Goal: Task Accomplishment & Management: Use online tool/utility

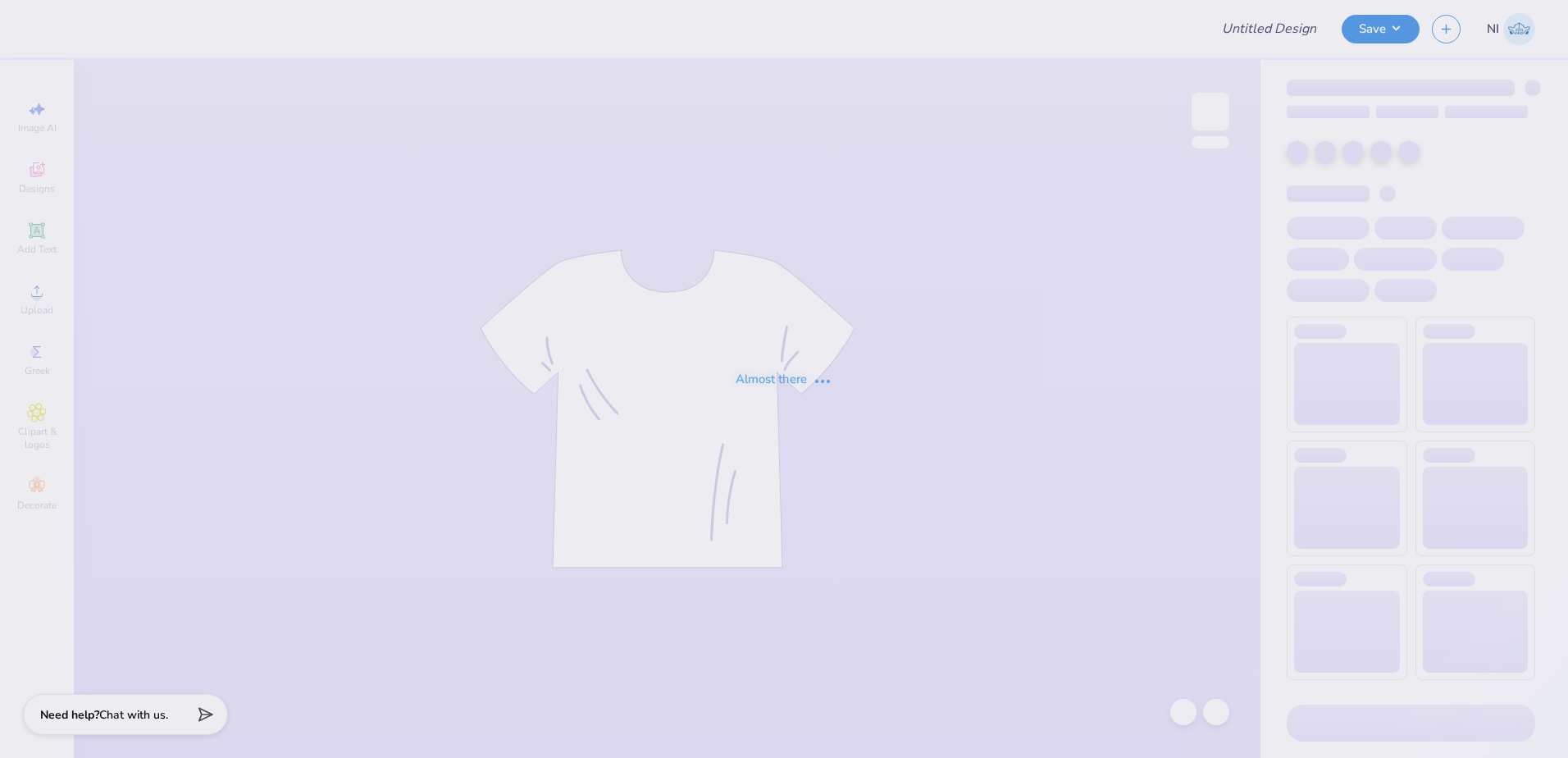
type input "APC sweat"
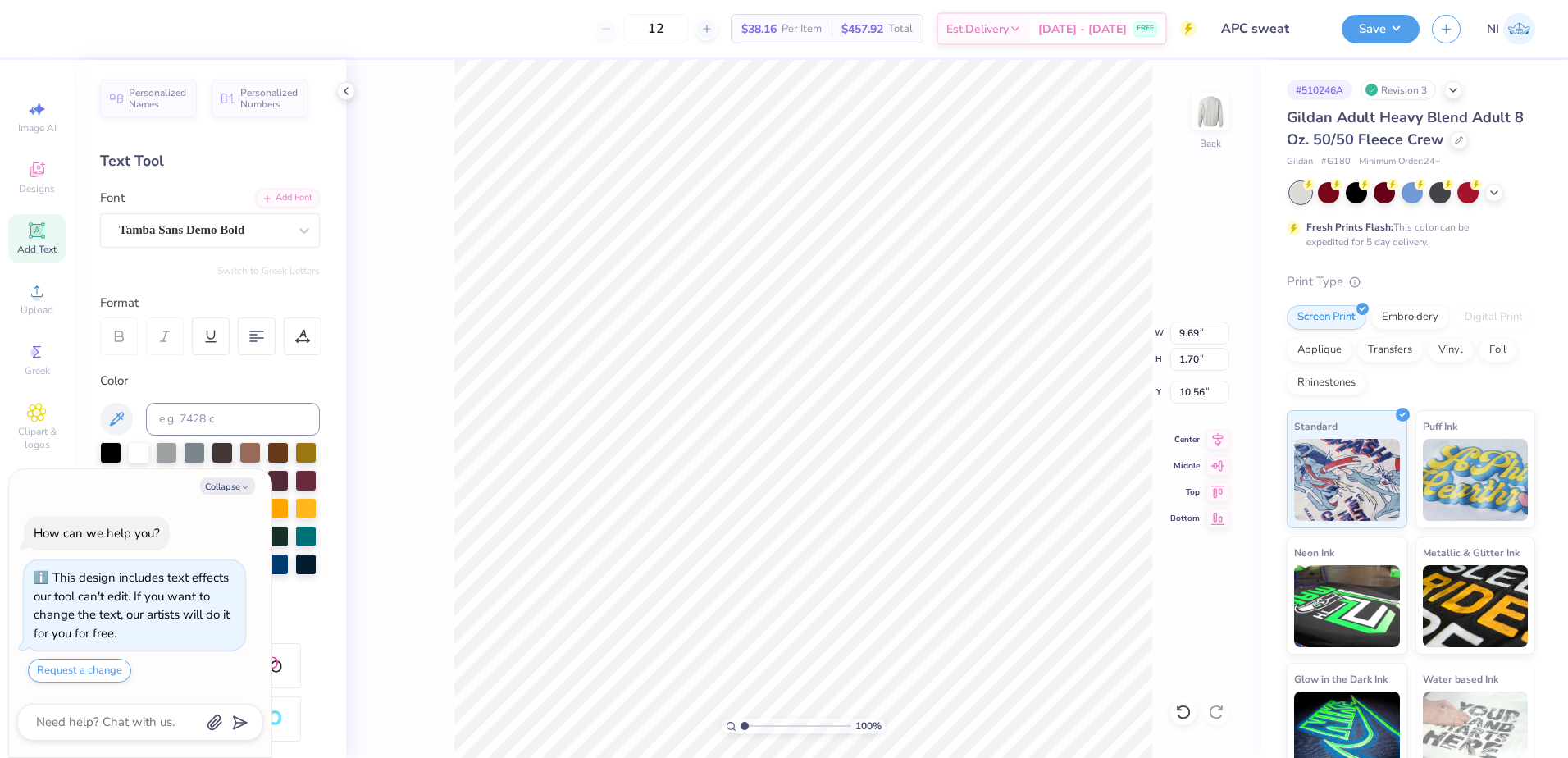
scroll to position [14, 2]
click at [236, 489] on button "Collapse" at bounding box center [228, 485] width 55 height 17
type textarea "x"
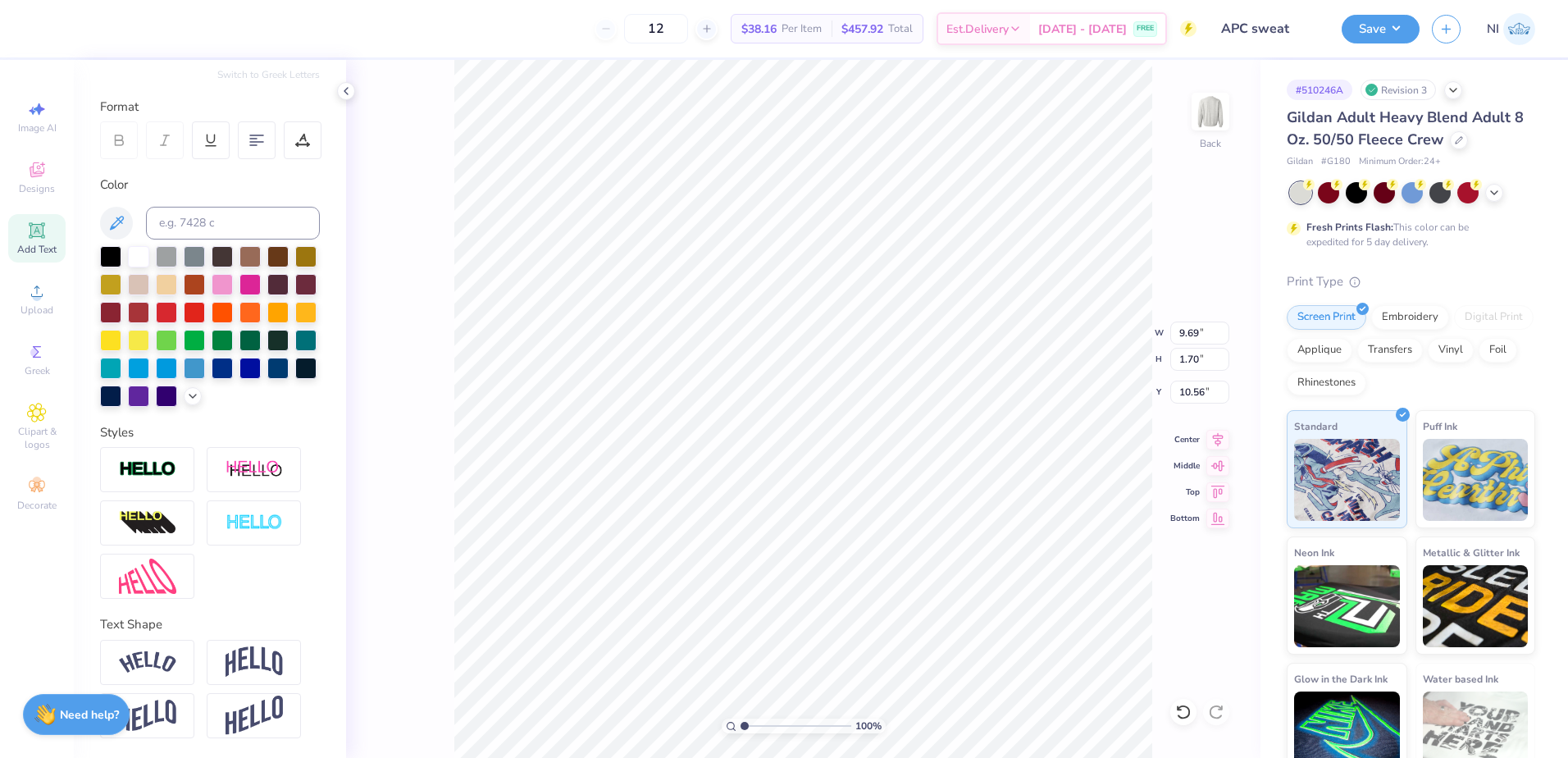
scroll to position [224, 0]
click at [250, 521] on img at bounding box center [254, 523] width 58 height 19
type input "9.70"
type input "1.71"
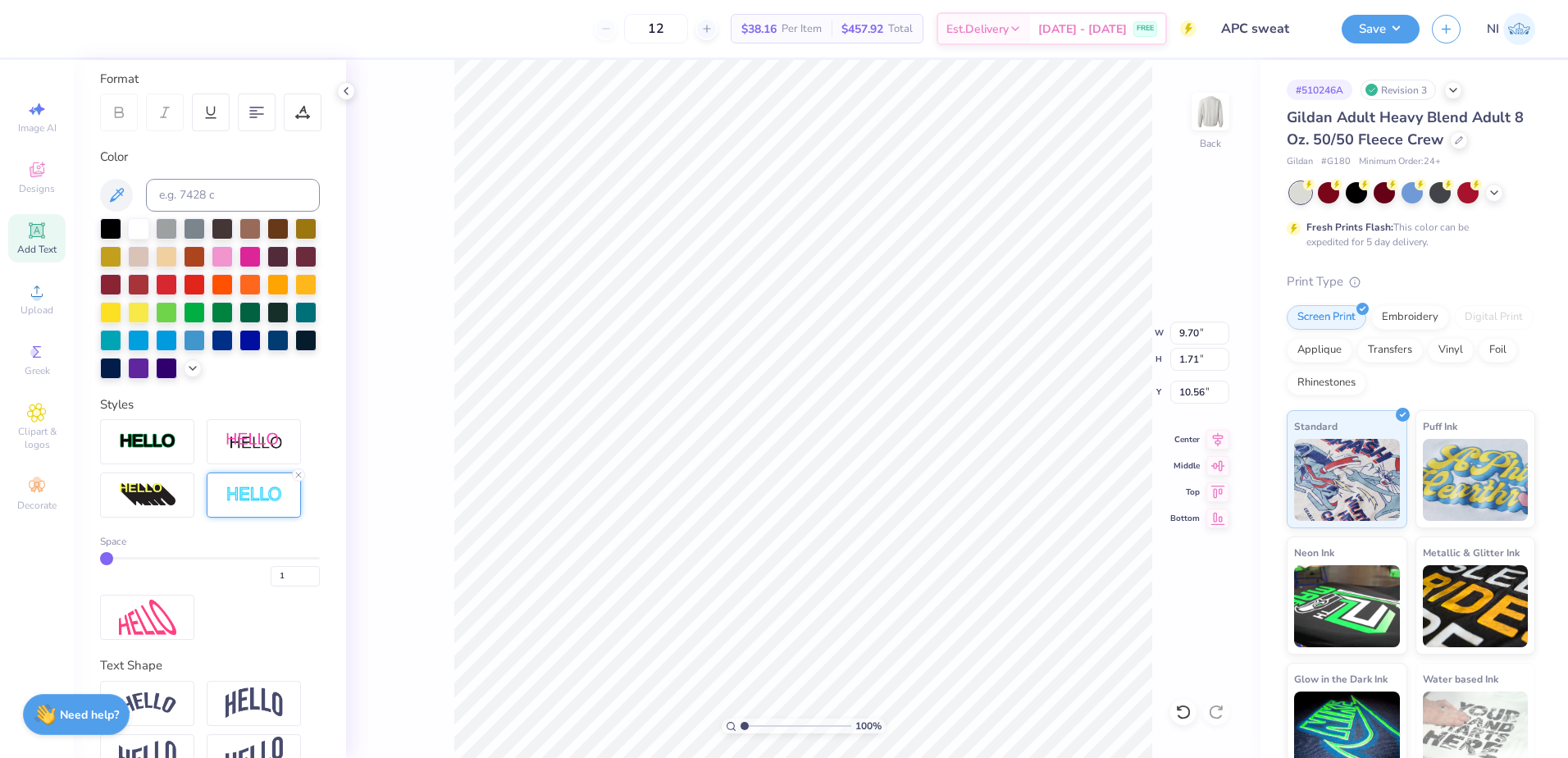
type input "2"
type input "3"
type input "4"
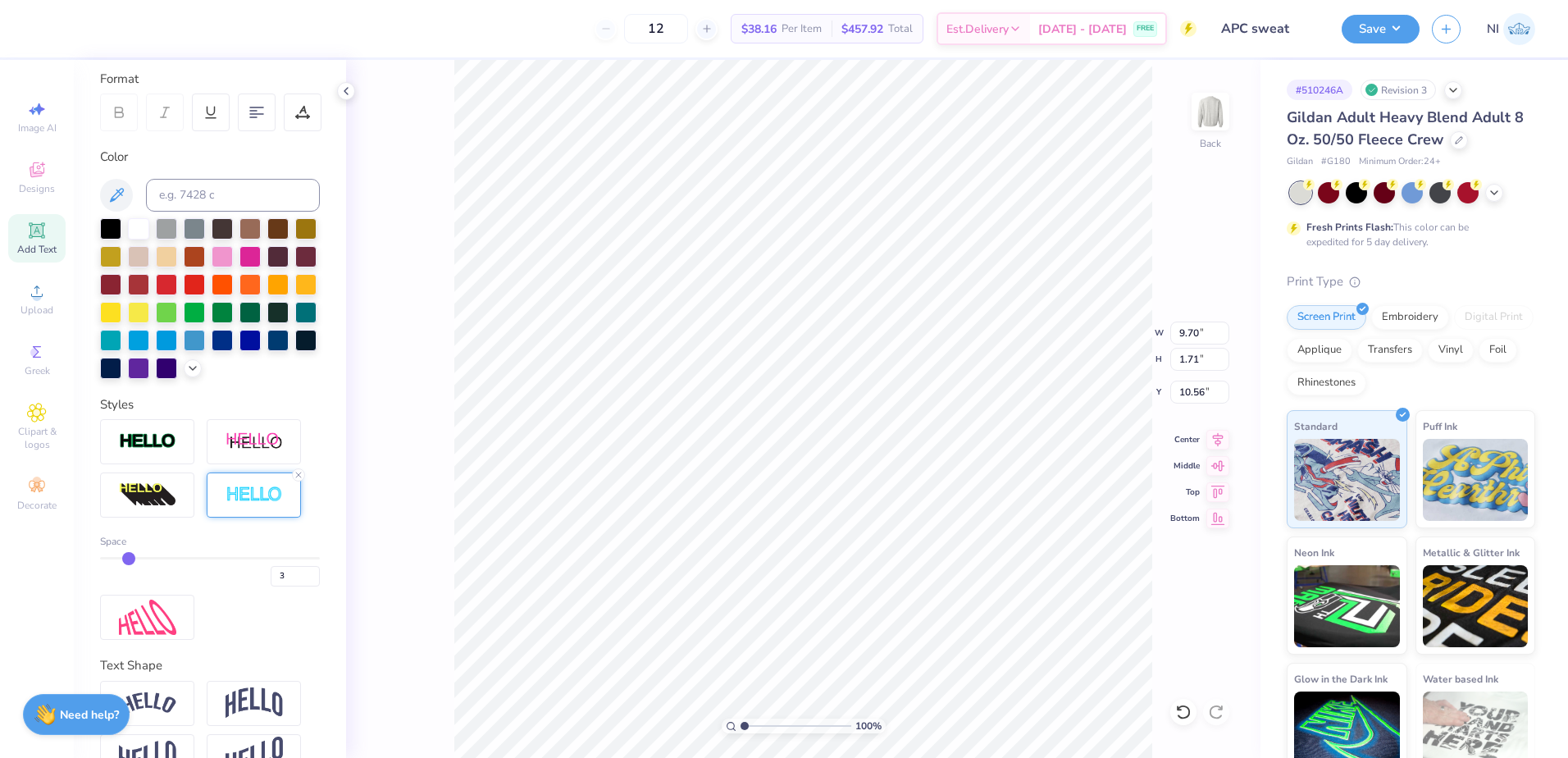
type input "4"
drag, startPoint x: 105, startPoint y: 589, endPoint x: 136, endPoint y: 592, distance: 31.1
type input "4"
click at [136, 560] on input "range" at bounding box center [210, 558] width 220 height 3
type input "9.74"
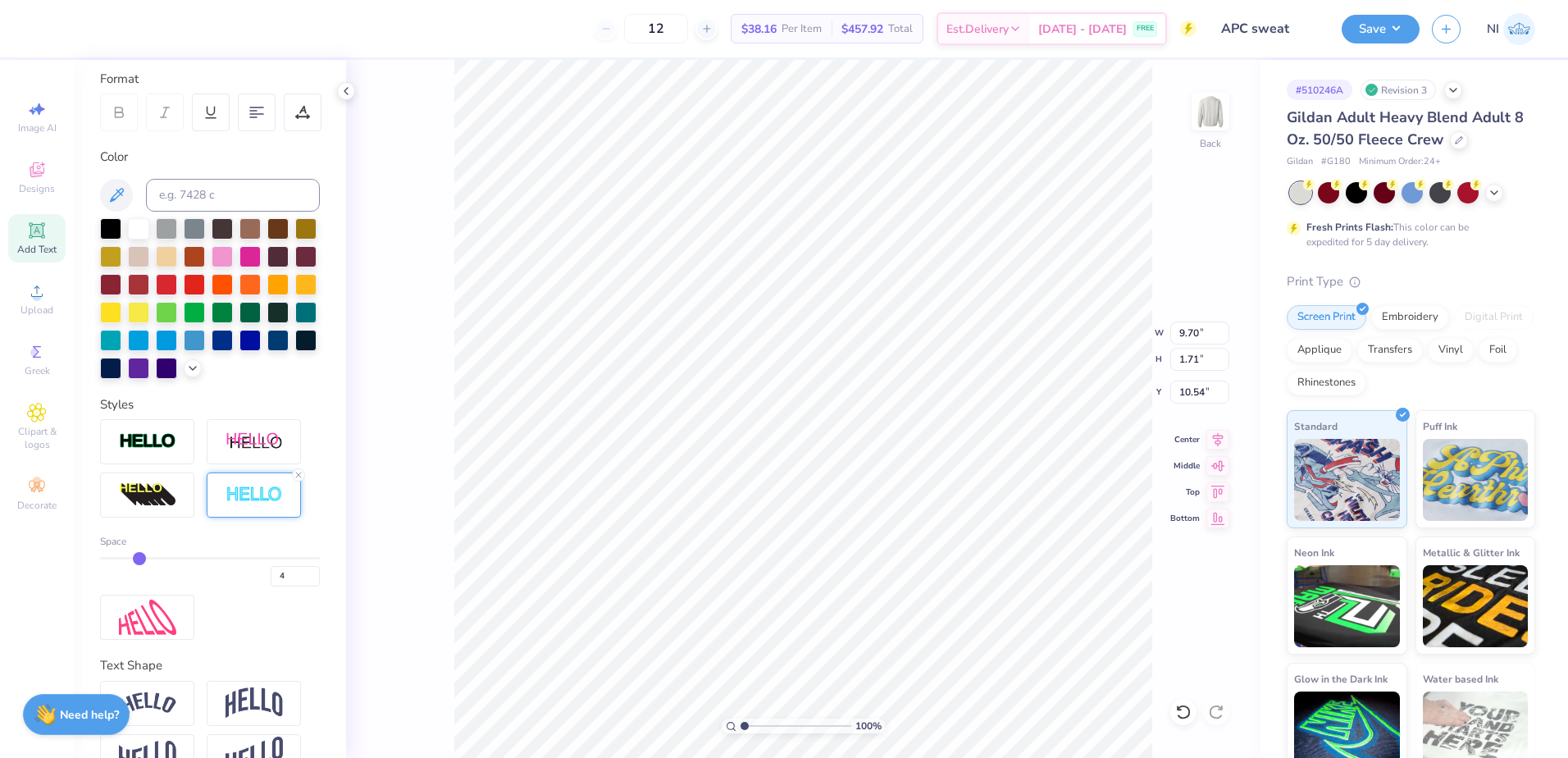
type input "1.75"
type input "10.54"
click at [139, 560] on input "range" at bounding box center [210, 558] width 220 height 3
type input "5"
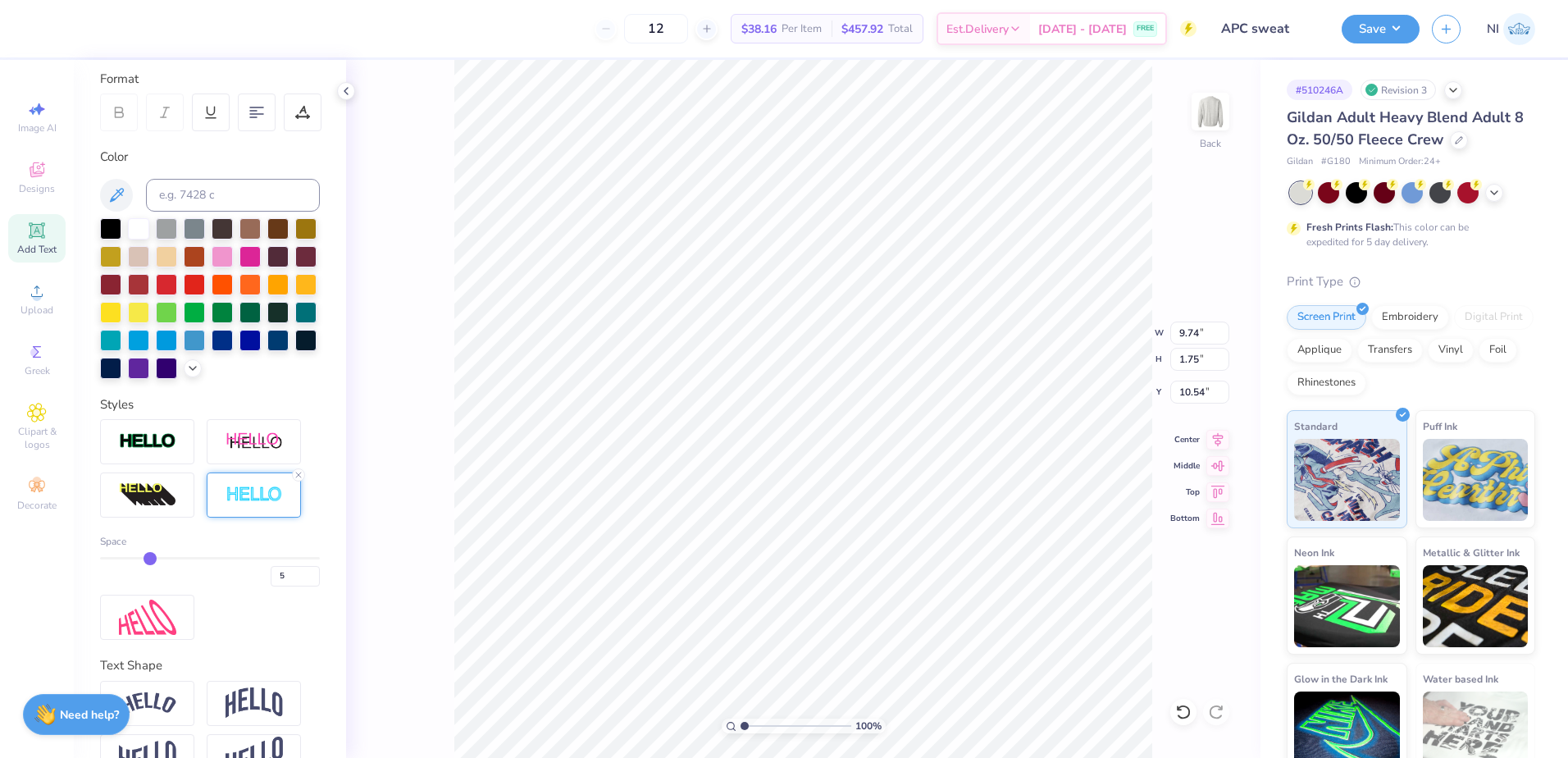
type input "6"
type input "7"
type input "8"
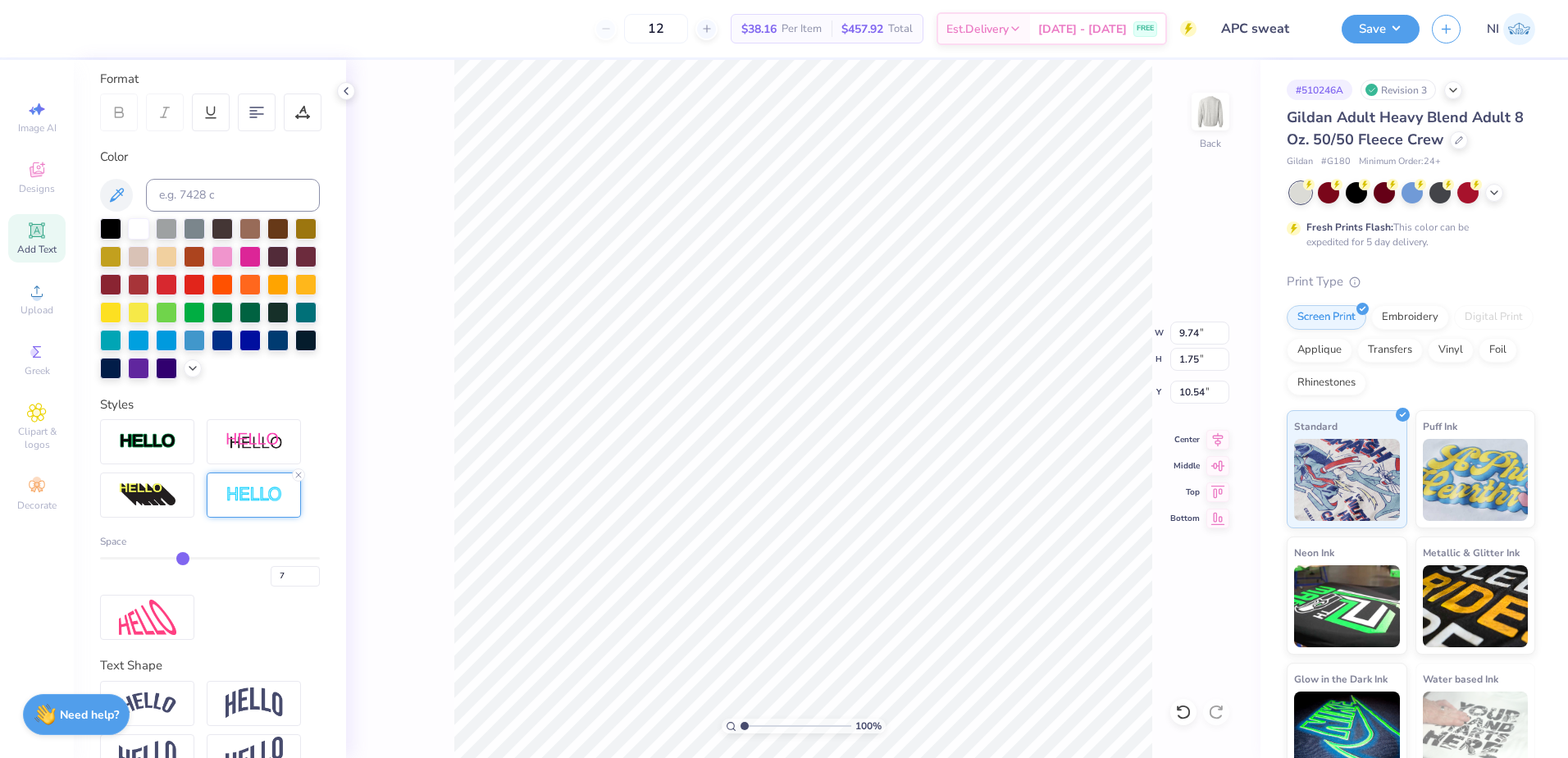
type input "8"
type input "9"
type input "10"
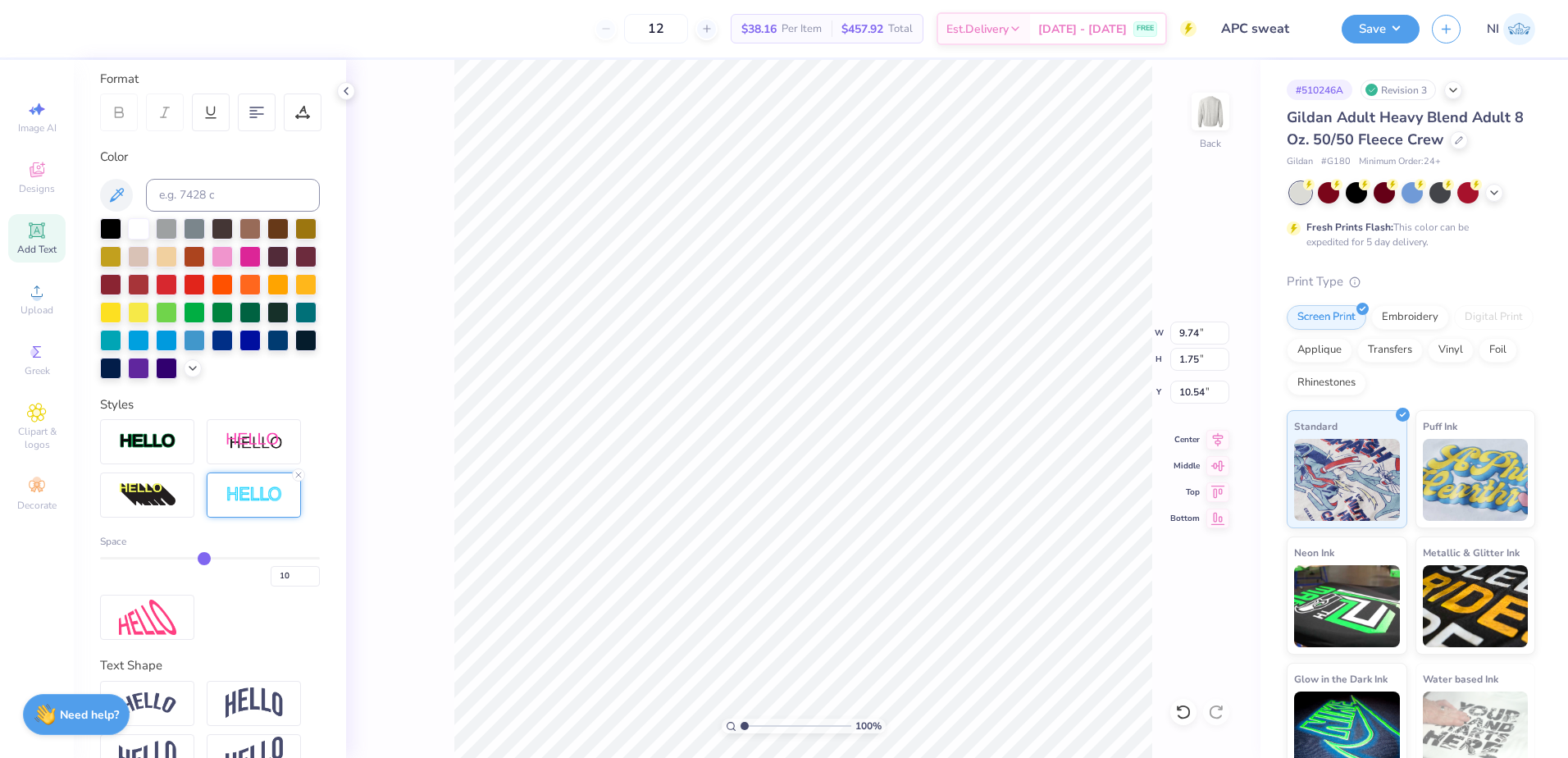
drag, startPoint x: 143, startPoint y: 588, endPoint x: 201, endPoint y: 578, distance: 58.9
type input "10"
click at [201, 560] on input "range" at bounding box center [210, 558] width 220 height 3
type input "9.81"
type input "1.82"
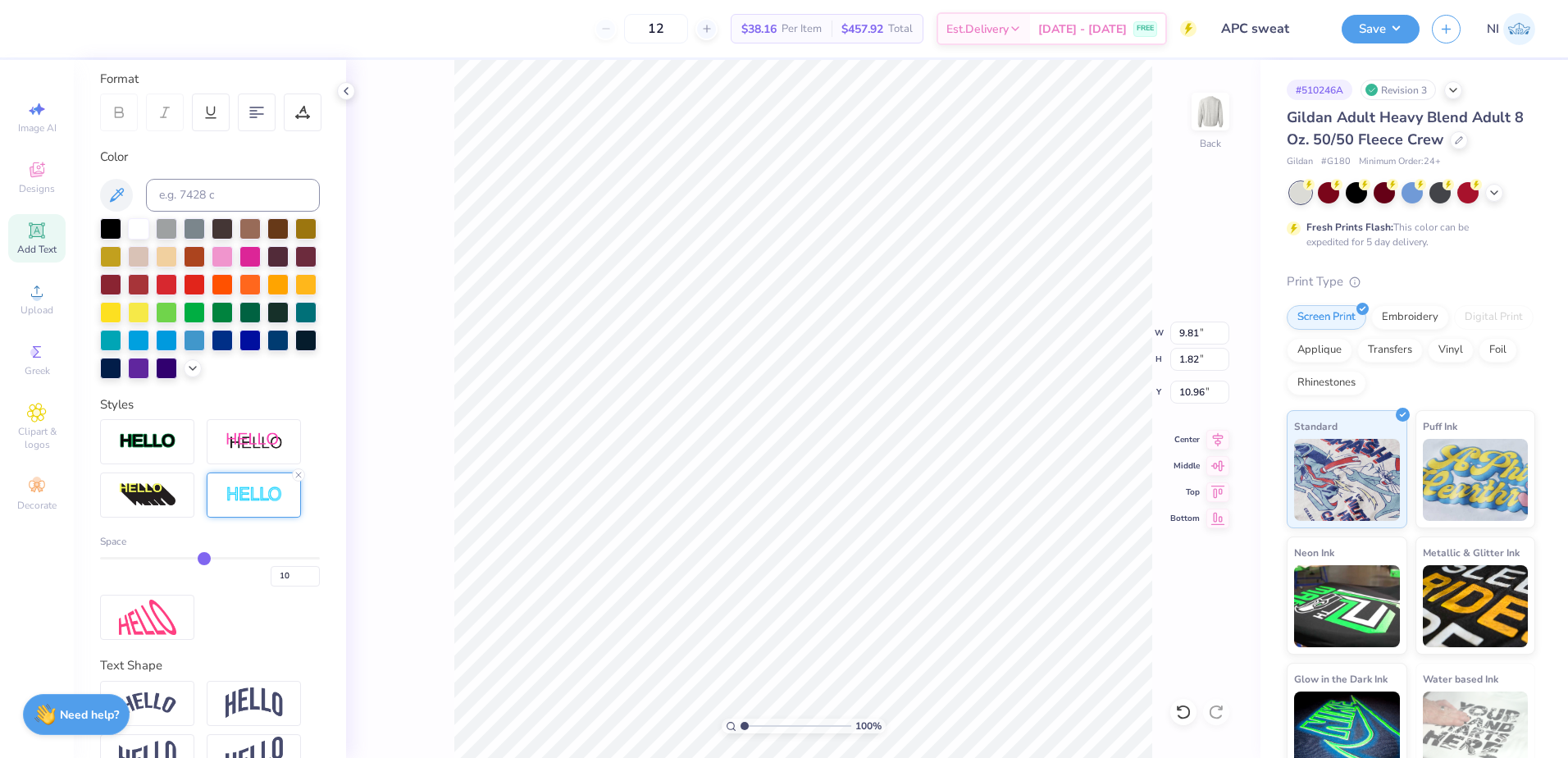
type input "10.59"
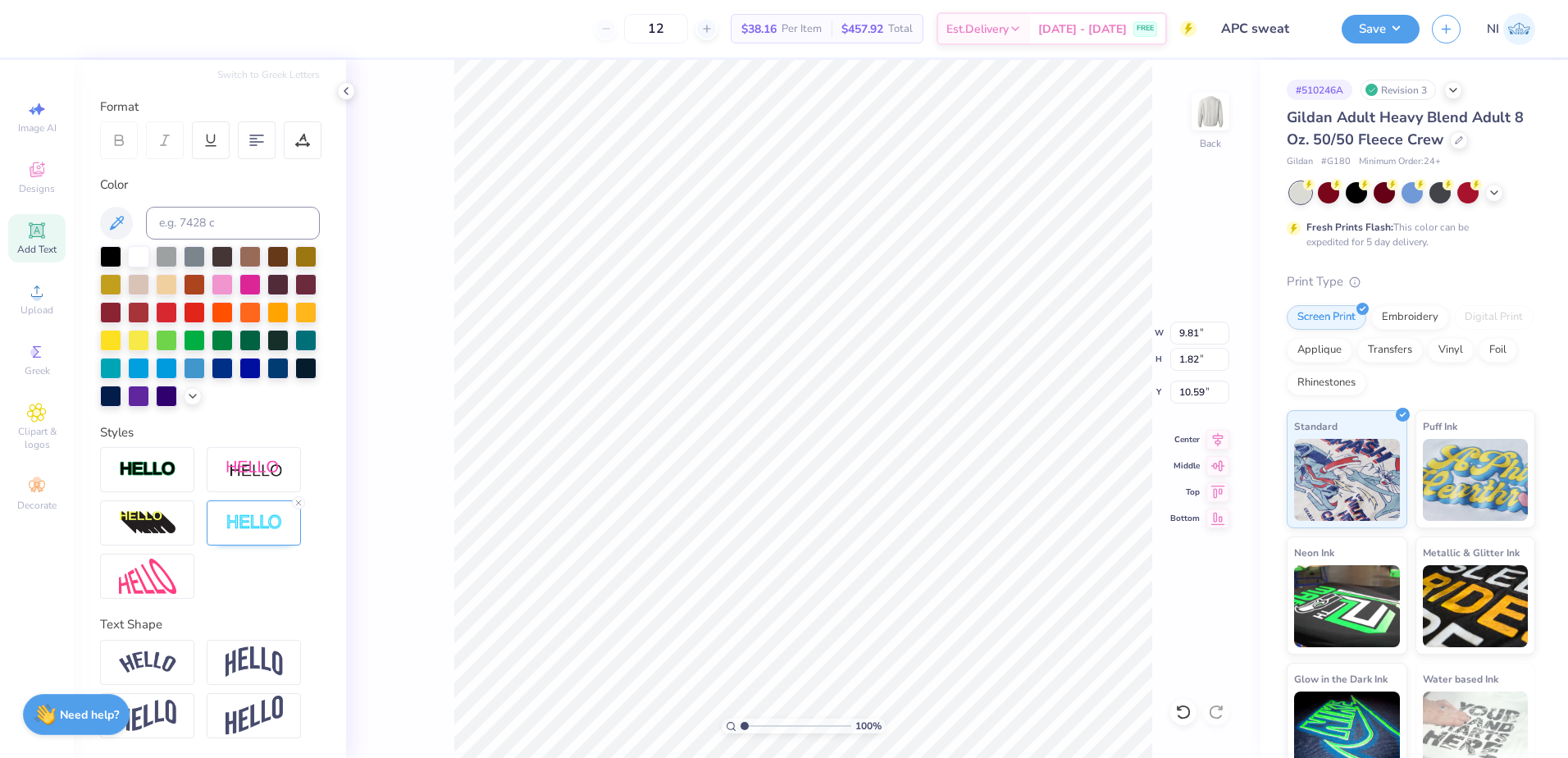
type input "13.94"
type input "10.59"
click at [246, 524] on img at bounding box center [254, 523] width 58 height 19
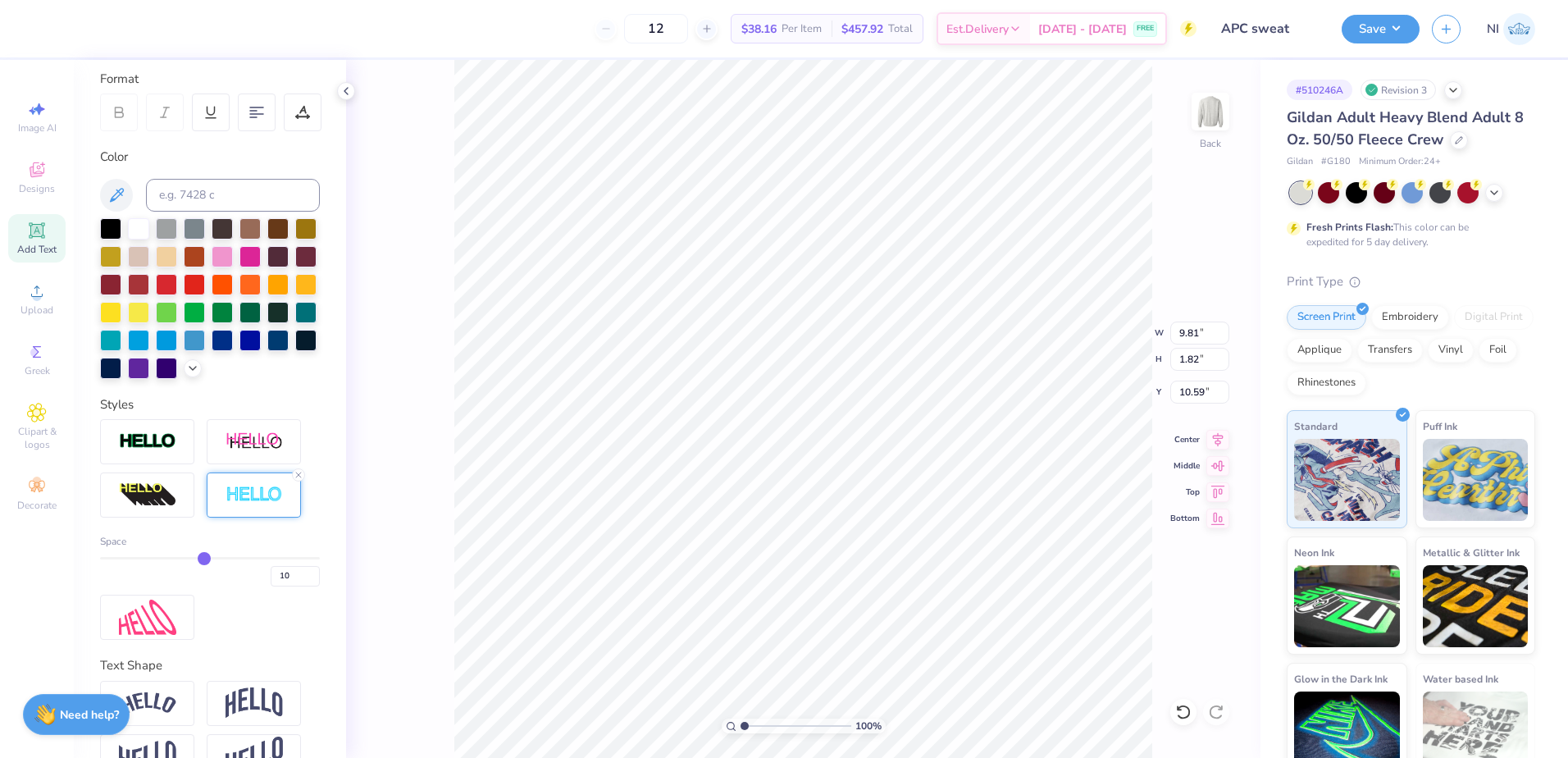
click at [300, 480] on icon at bounding box center [298, 474] width 10 height 10
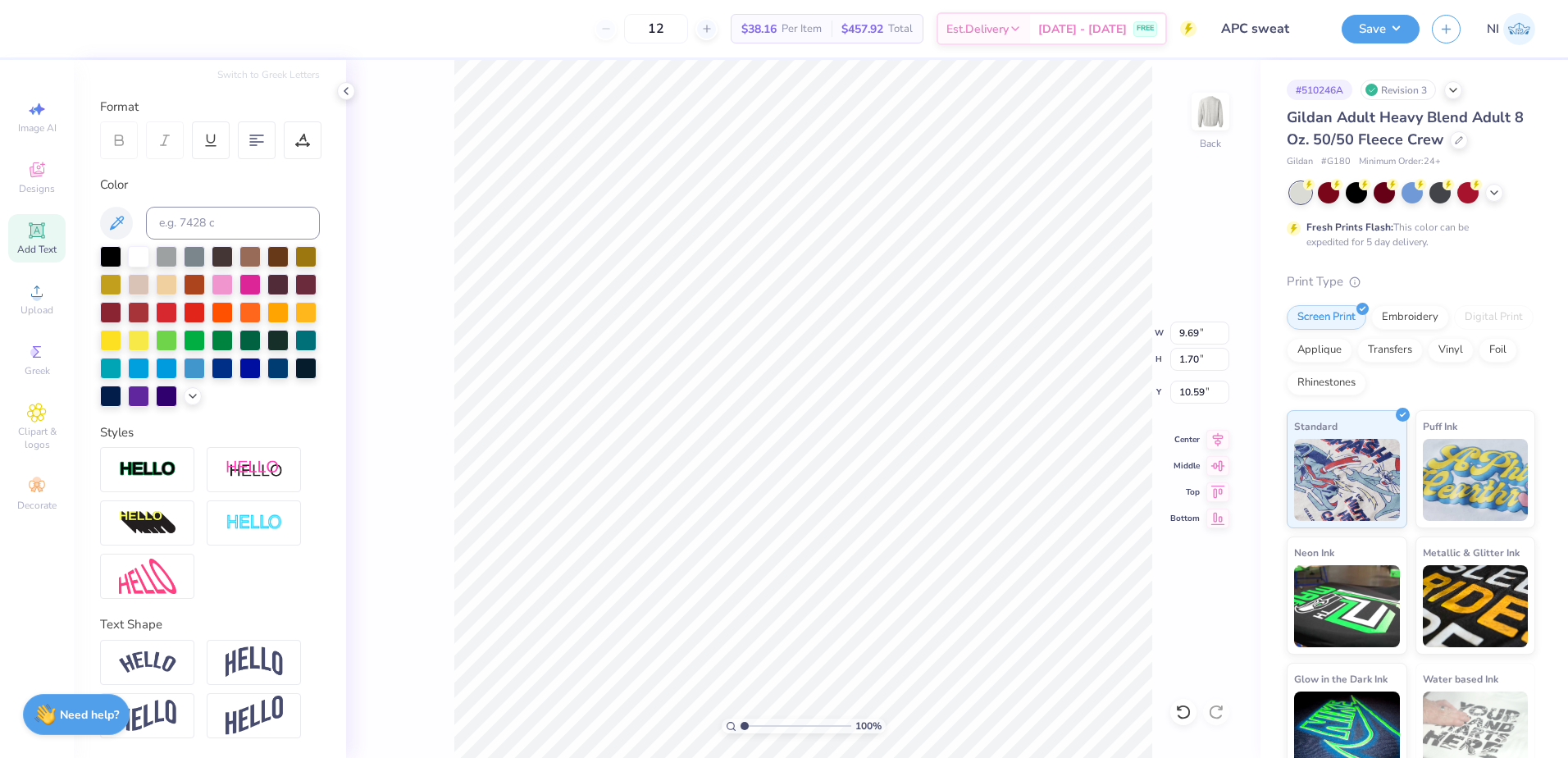
type input "9.69"
type input "1.70"
type input "10.65"
click at [212, 340] on div at bounding box center [222, 339] width 21 height 21
click at [186, 395] on icon at bounding box center [193, 395] width 13 height 13
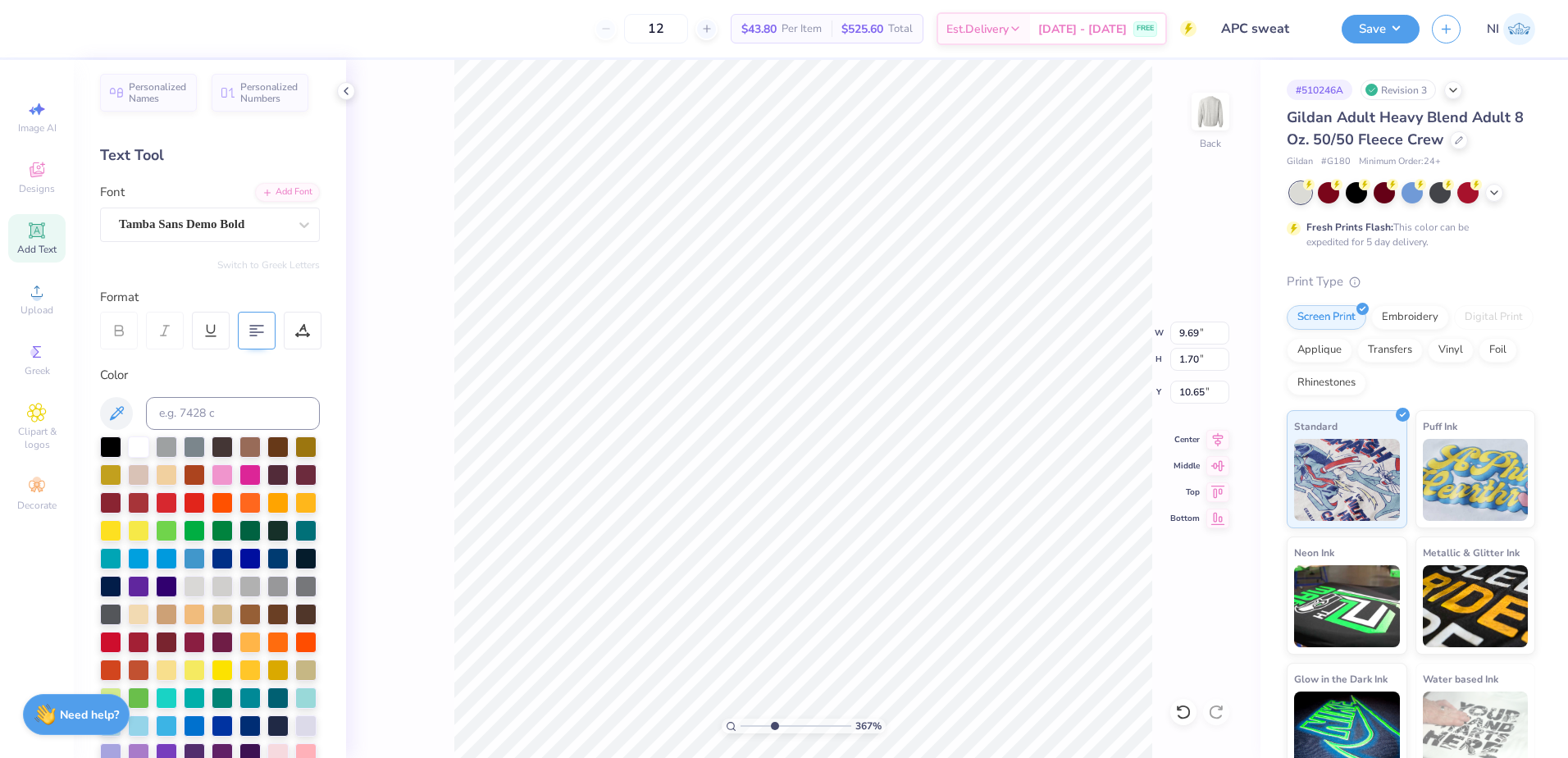
scroll to position [0, 0]
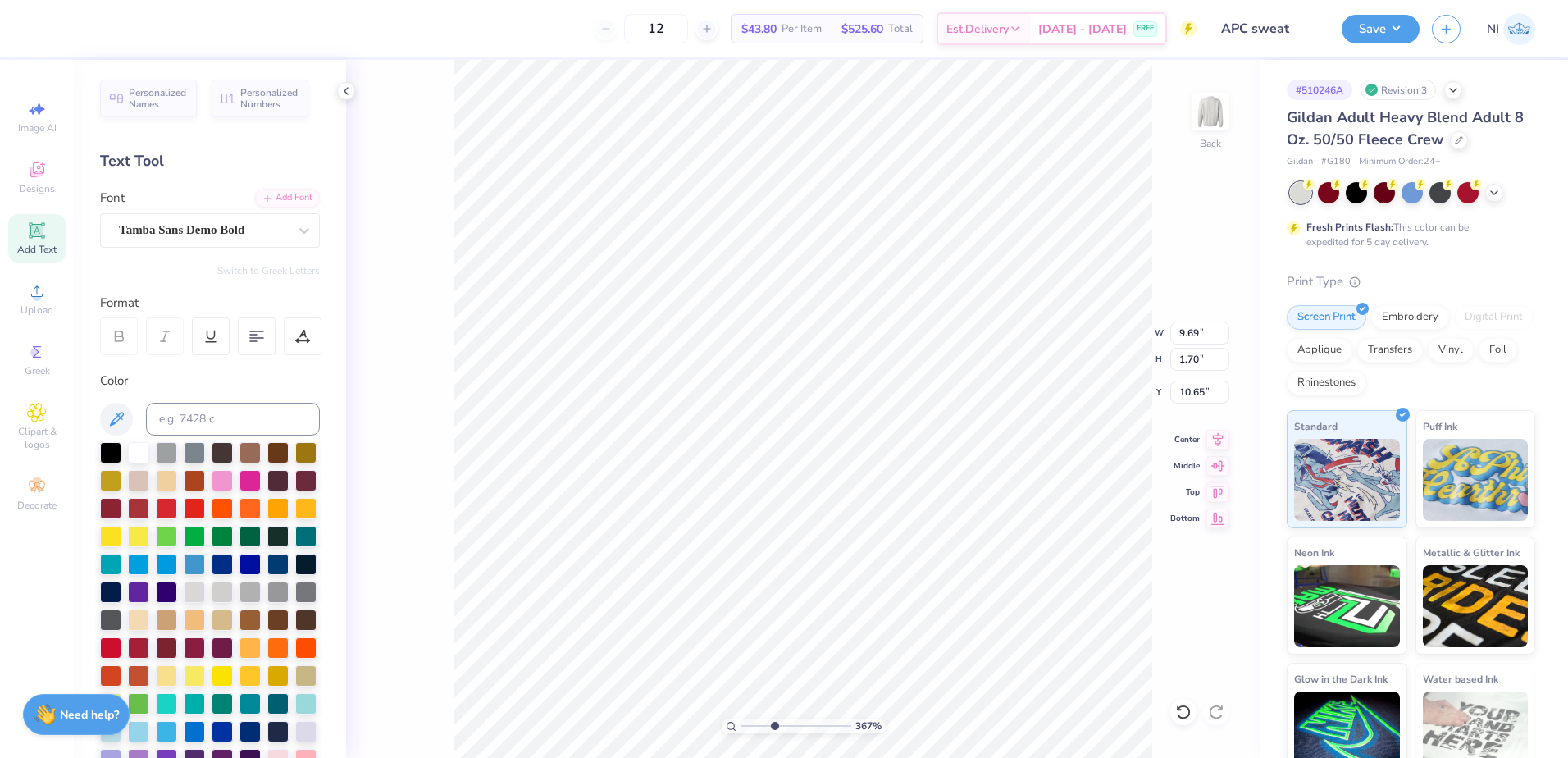
type input "3.6716840780171"
type input "9.16"
type input "1.60"
type input "10.74"
type input "3.6716840780171"
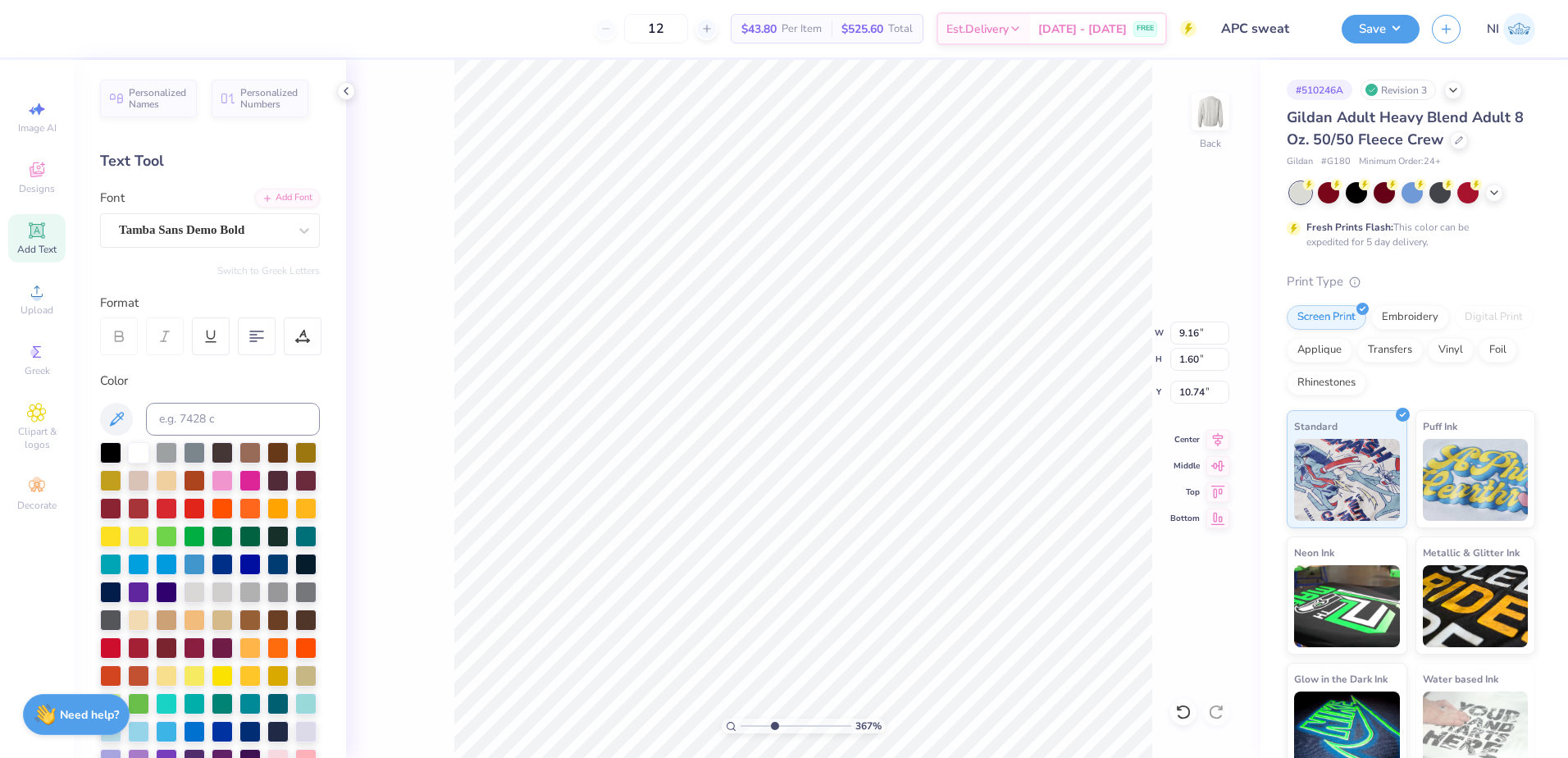
type input "10.70"
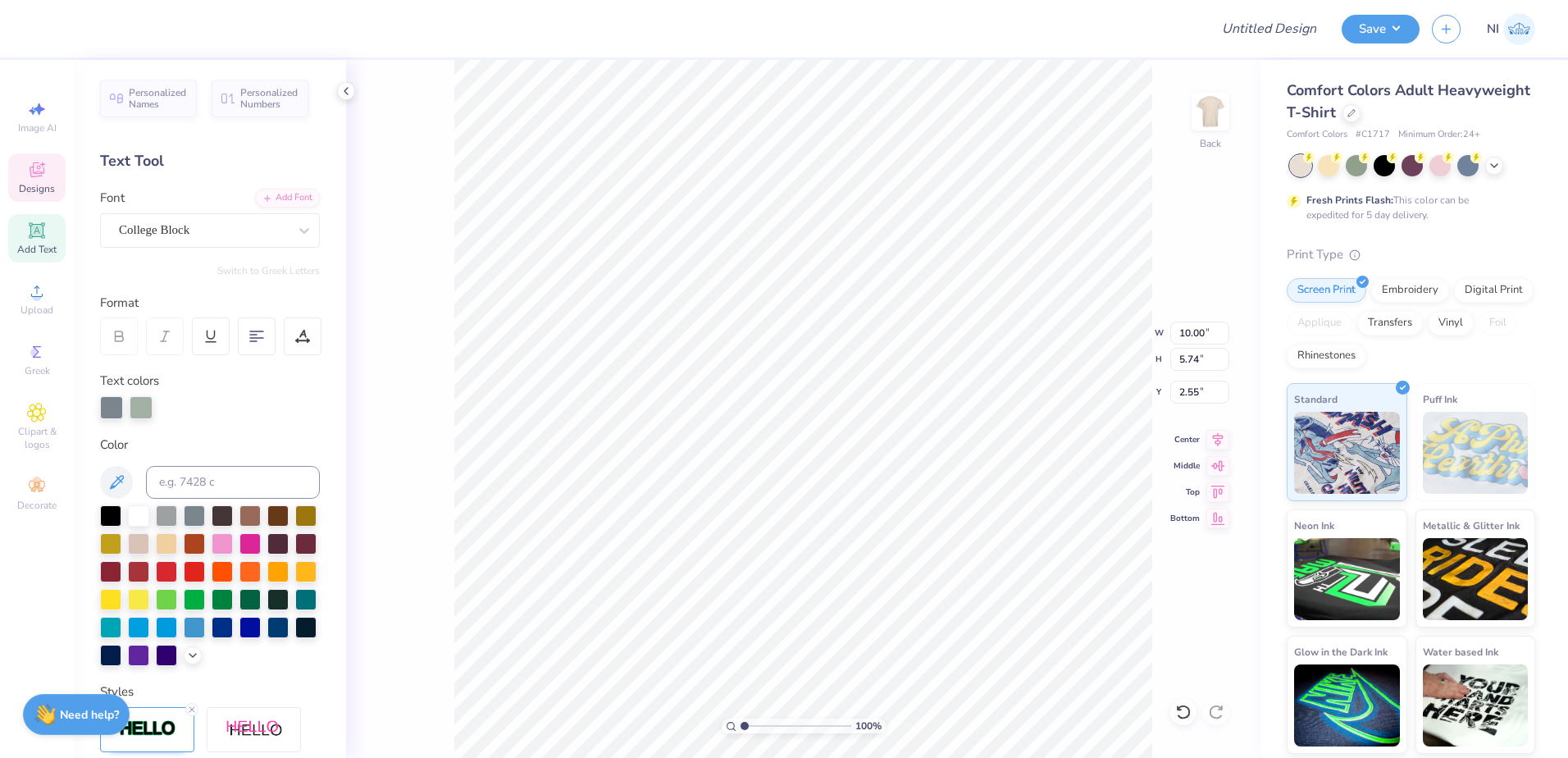
scroll to position [14, 3]
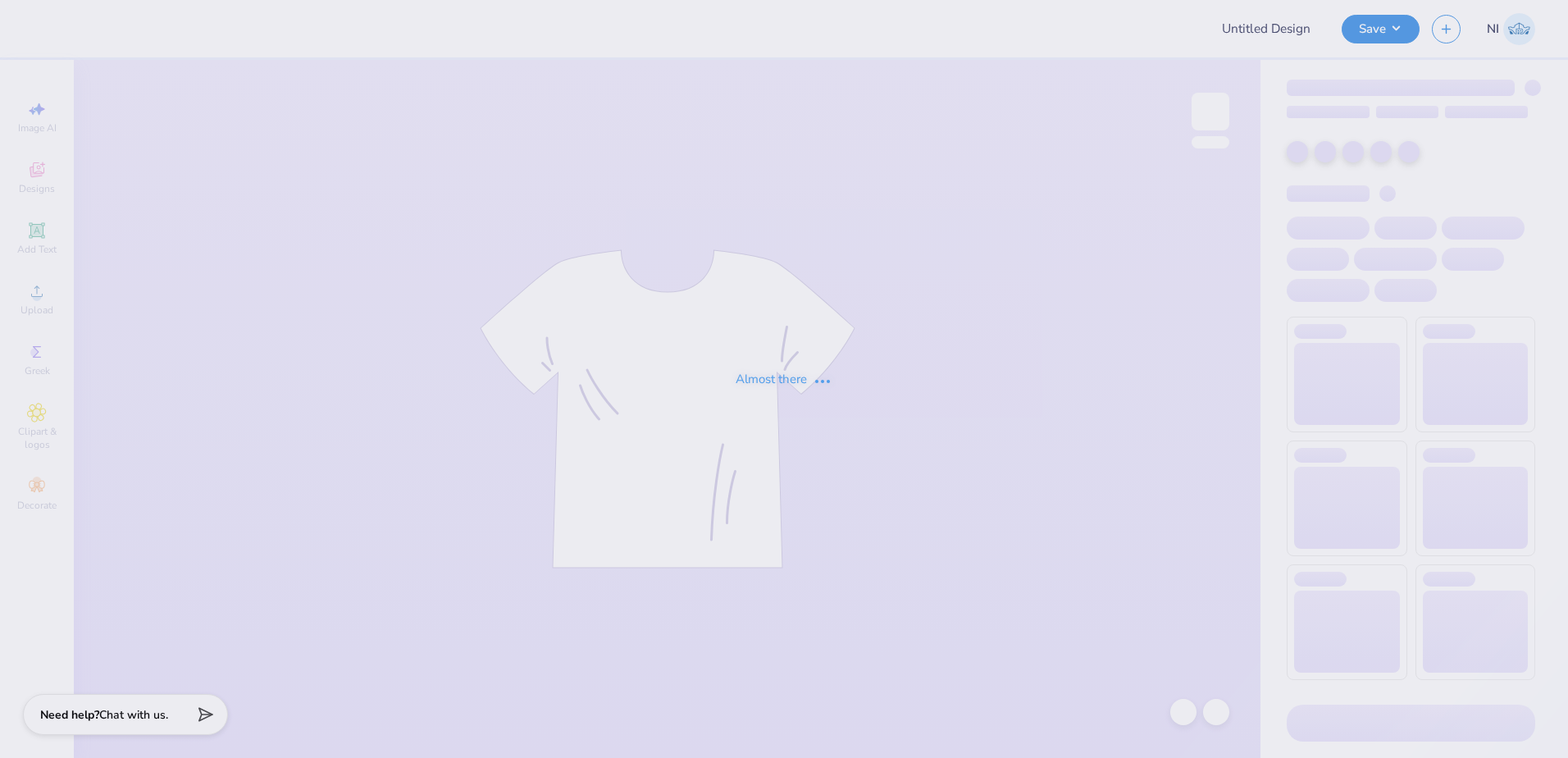
type input "Hadley Hoenshell : University of Missouri"
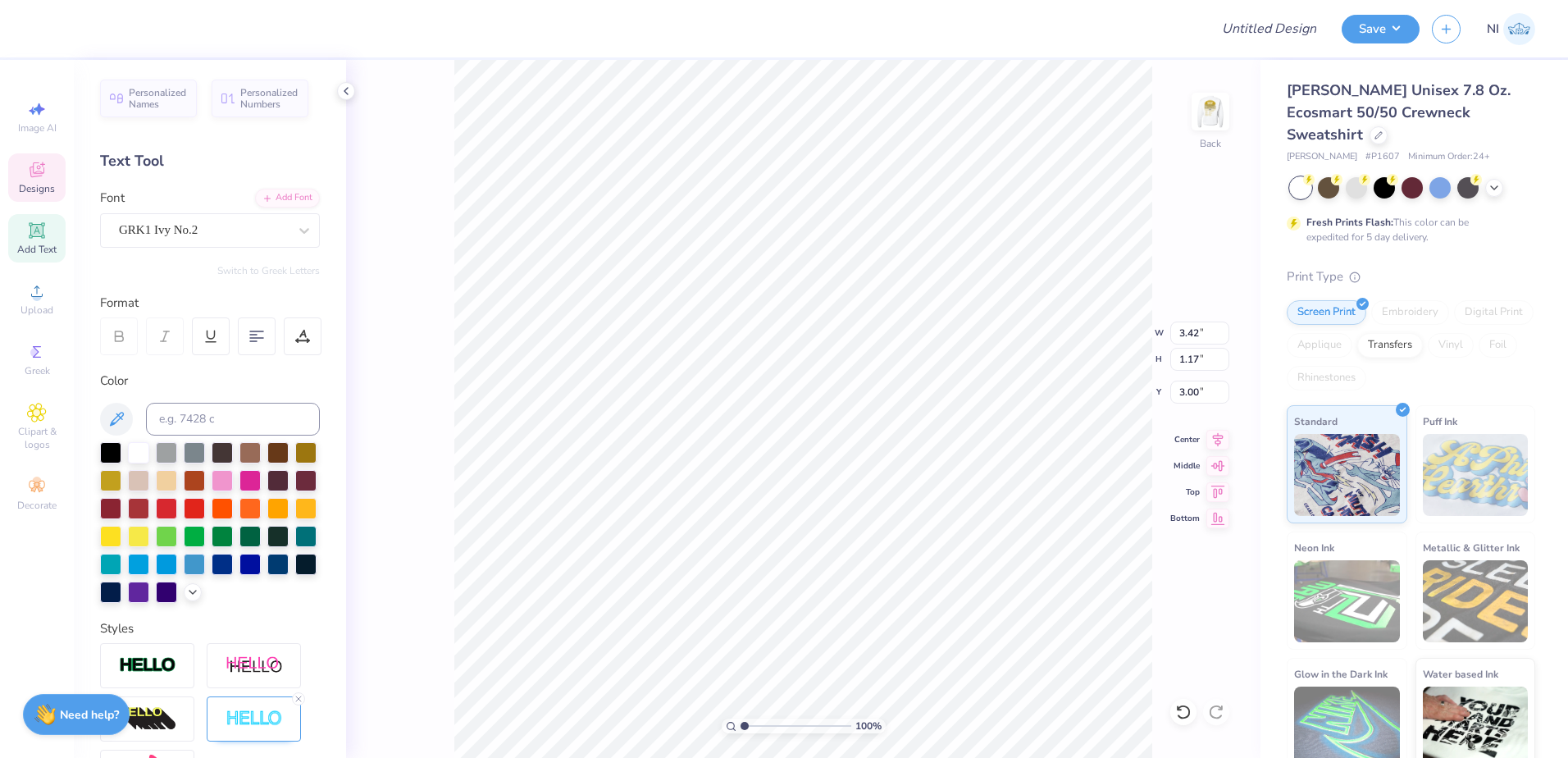
scroll to position [14, 2]
type input "3.15"
type input "1.43"
type input "4.76"
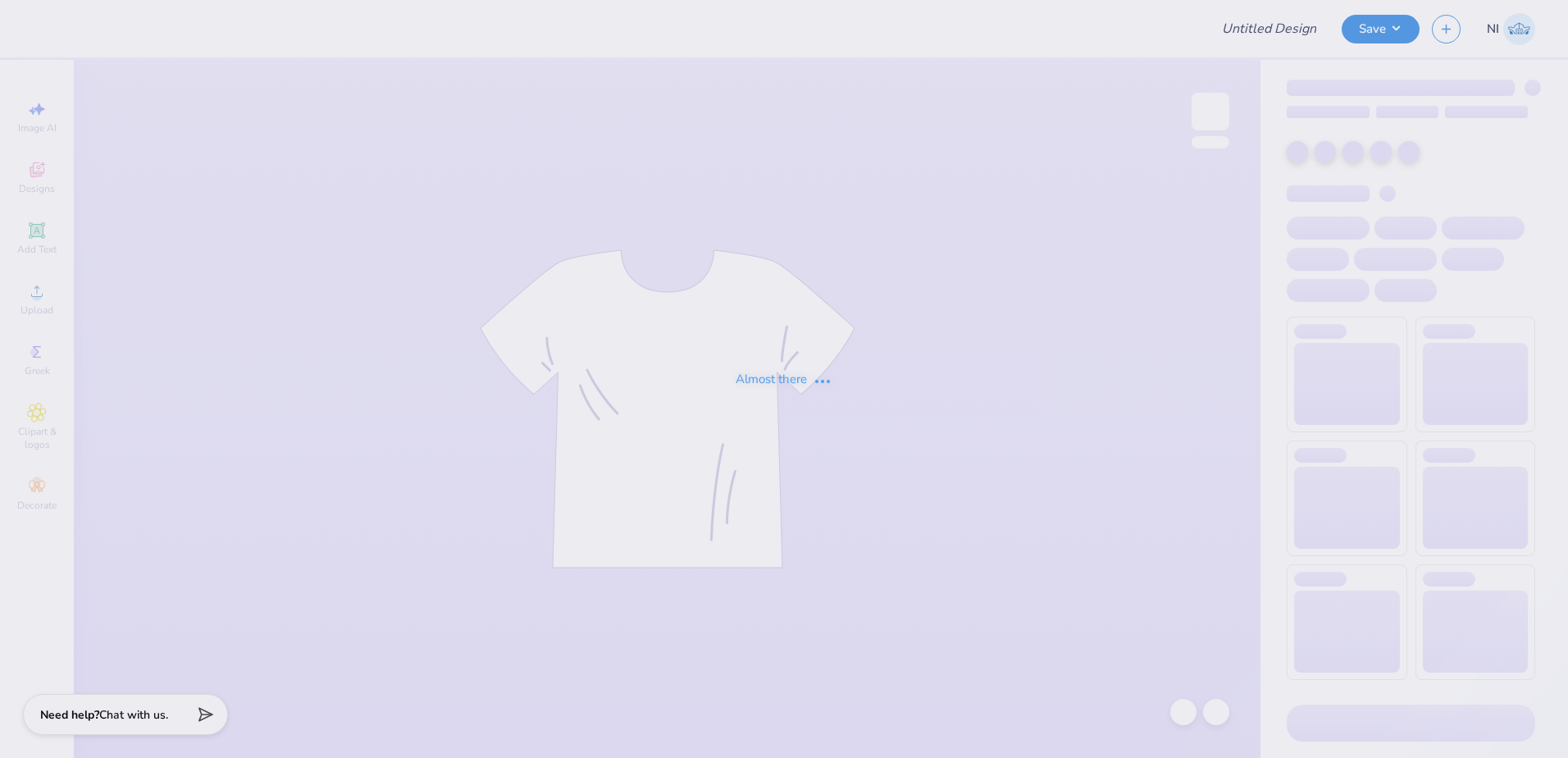
type input "Literacy Week Bear Crewneck 1"
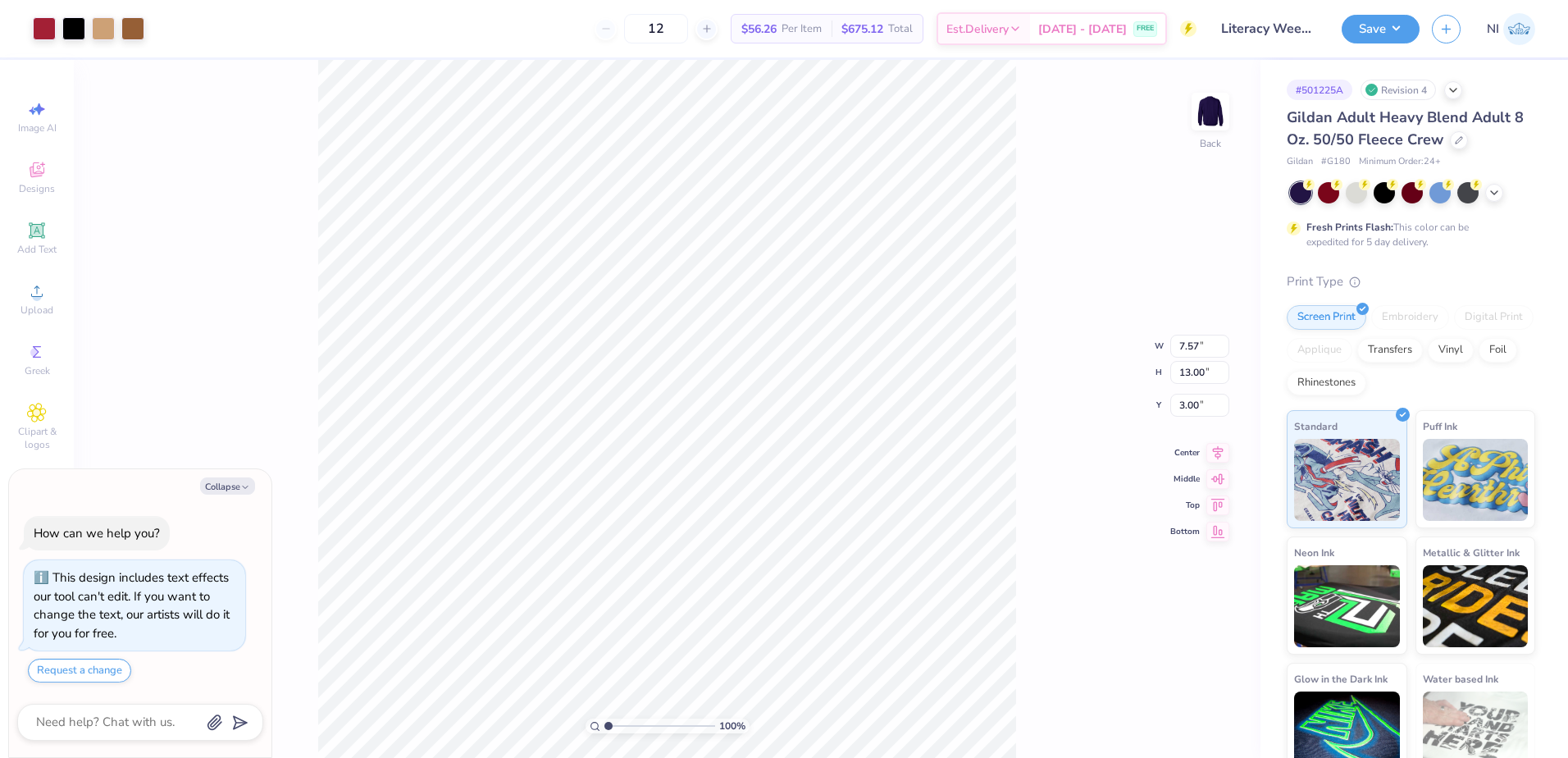
type textarea "x"
type input "7.45"
type input "12.36"
type textarea "x"
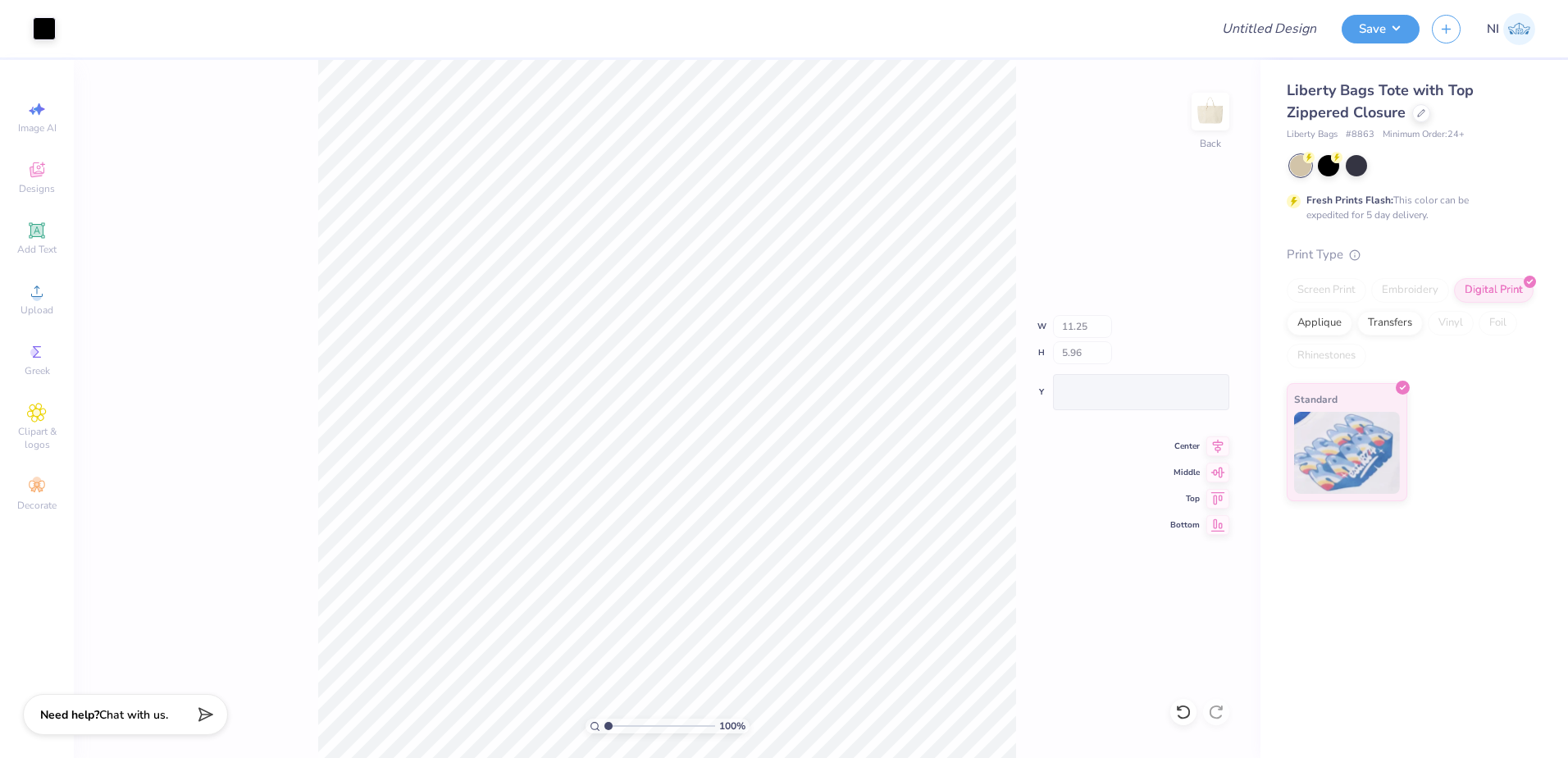
type input "7.56"
type input "1.14"
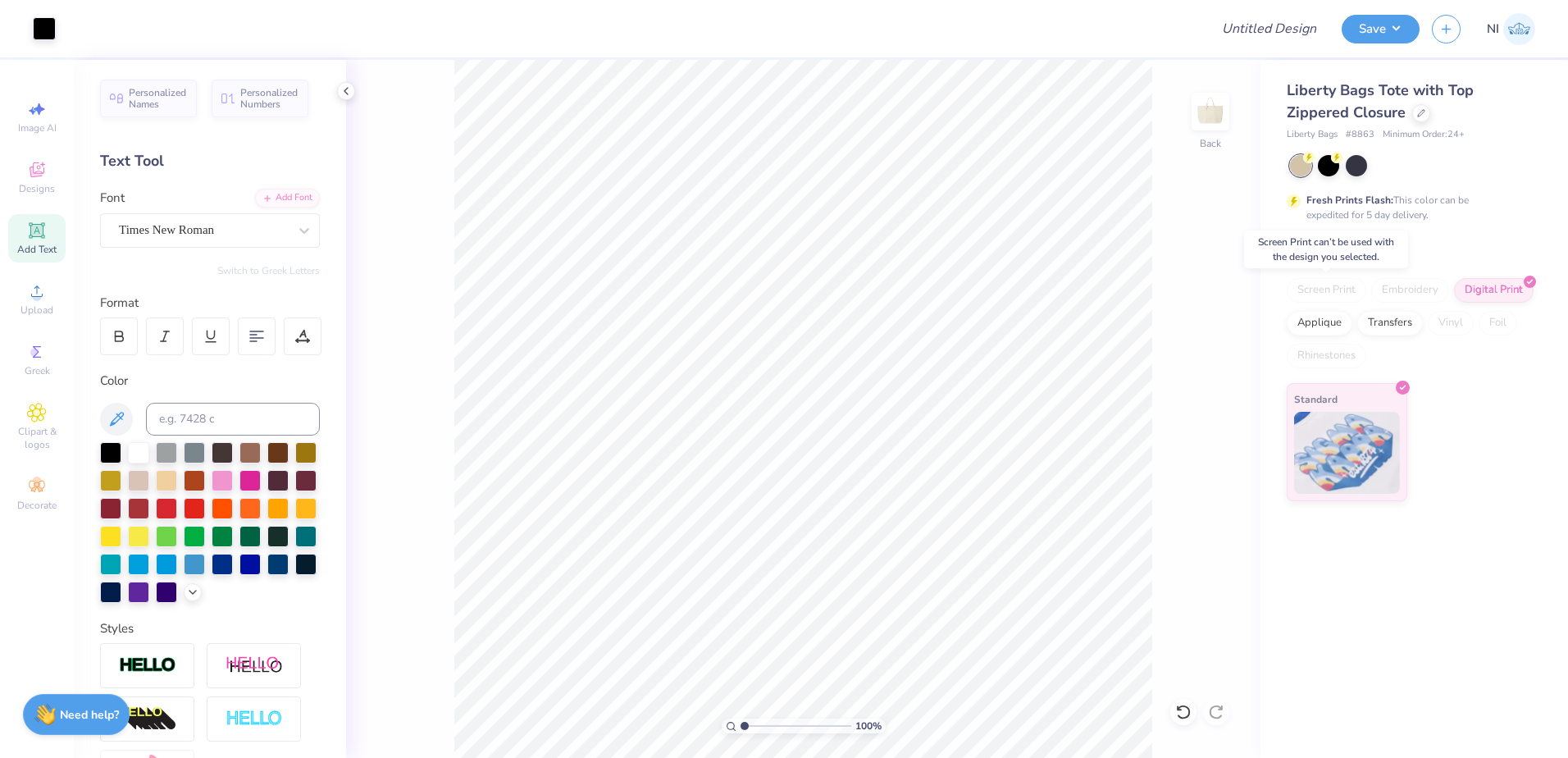
click at [1328, 289] on div "Screen Print" at bounding box center [1327, 290] width 80 height 25
drag, startPoint x: 1328, startPoint y: 289, endPoint x: 1229, endPoint y: 328, distance: 106.4
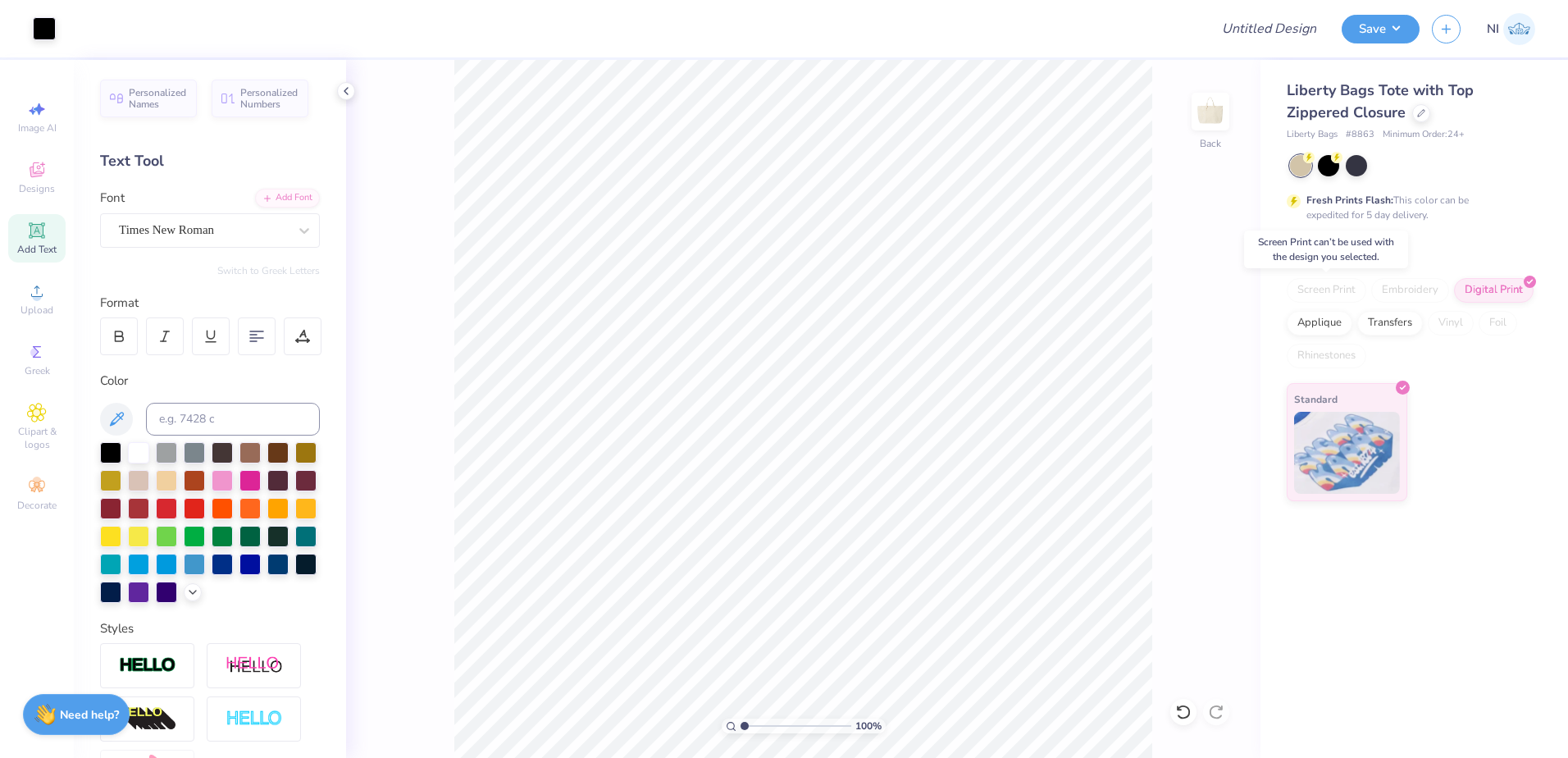
click at [1227, 326] on div "100 % Back" at bounding box center [803, 408] width 915 height 698
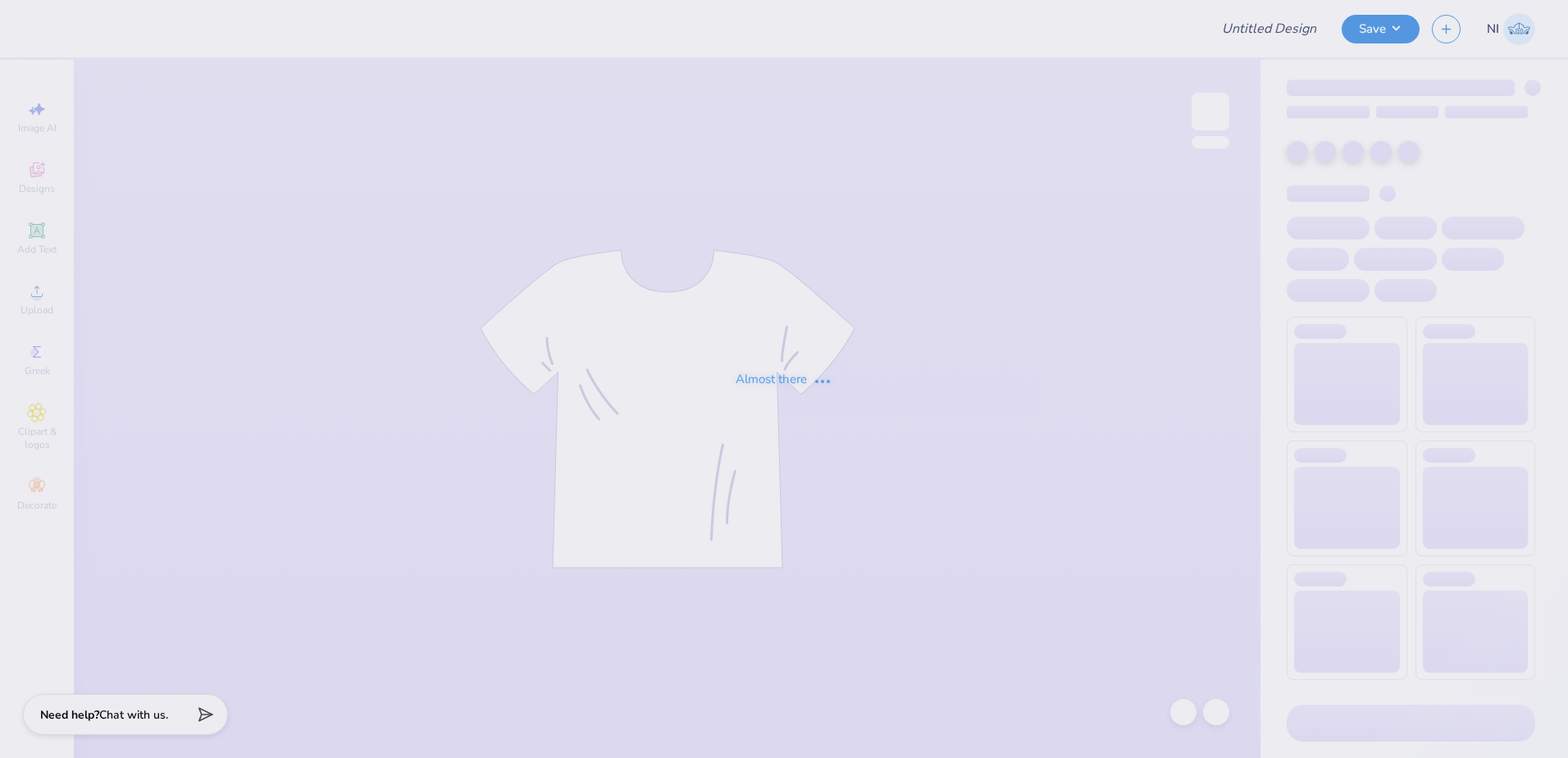
type input "Phi Mu Mad Plaid"
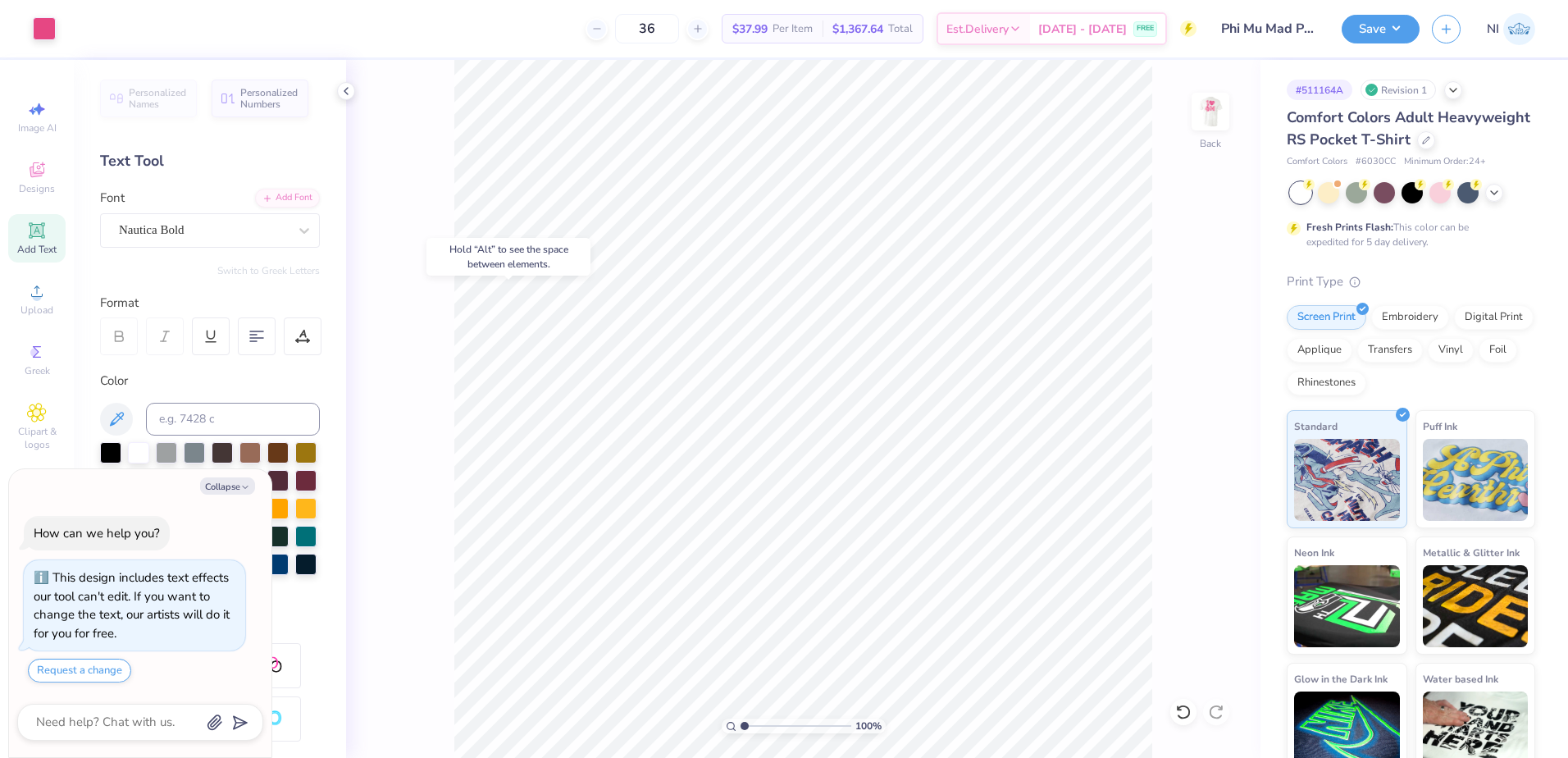
click at [1205, 120] on img at bounding box center [1211, 112] width 33 height 33
drag, startPoint x: 1203, startPoint y: 106, endPoint x: 1016, endPoint y: 11, distance: 209.7
click at [1203, 106] on img at bounding box center [1211, 112] width 33 height 33
type textarea "x"
type input "3.6716840780171"
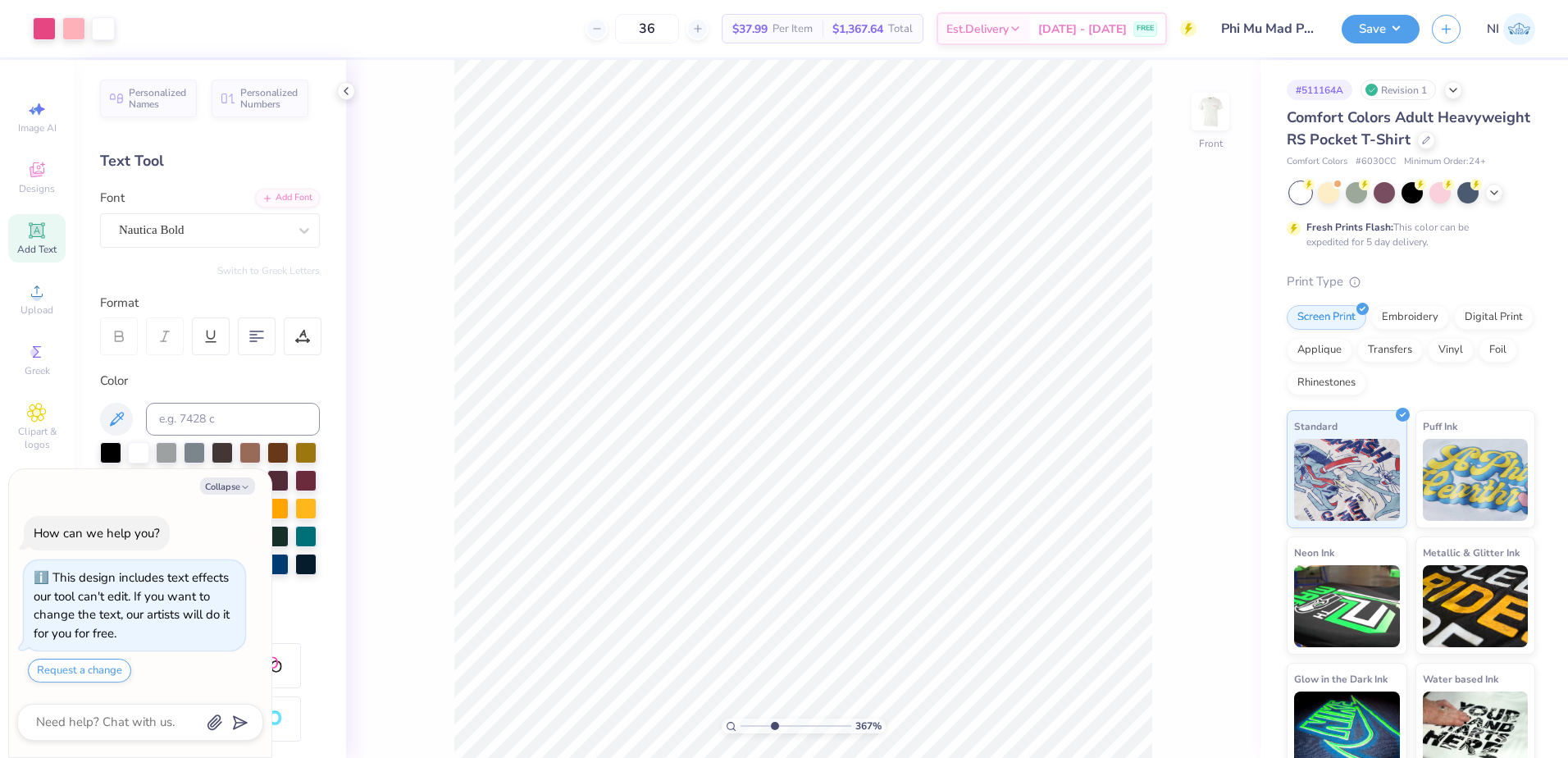
type textarea "x"
type input "3.6716840780171"
type textarea "x"
type input "3.6716840780171"
type textarea "x"
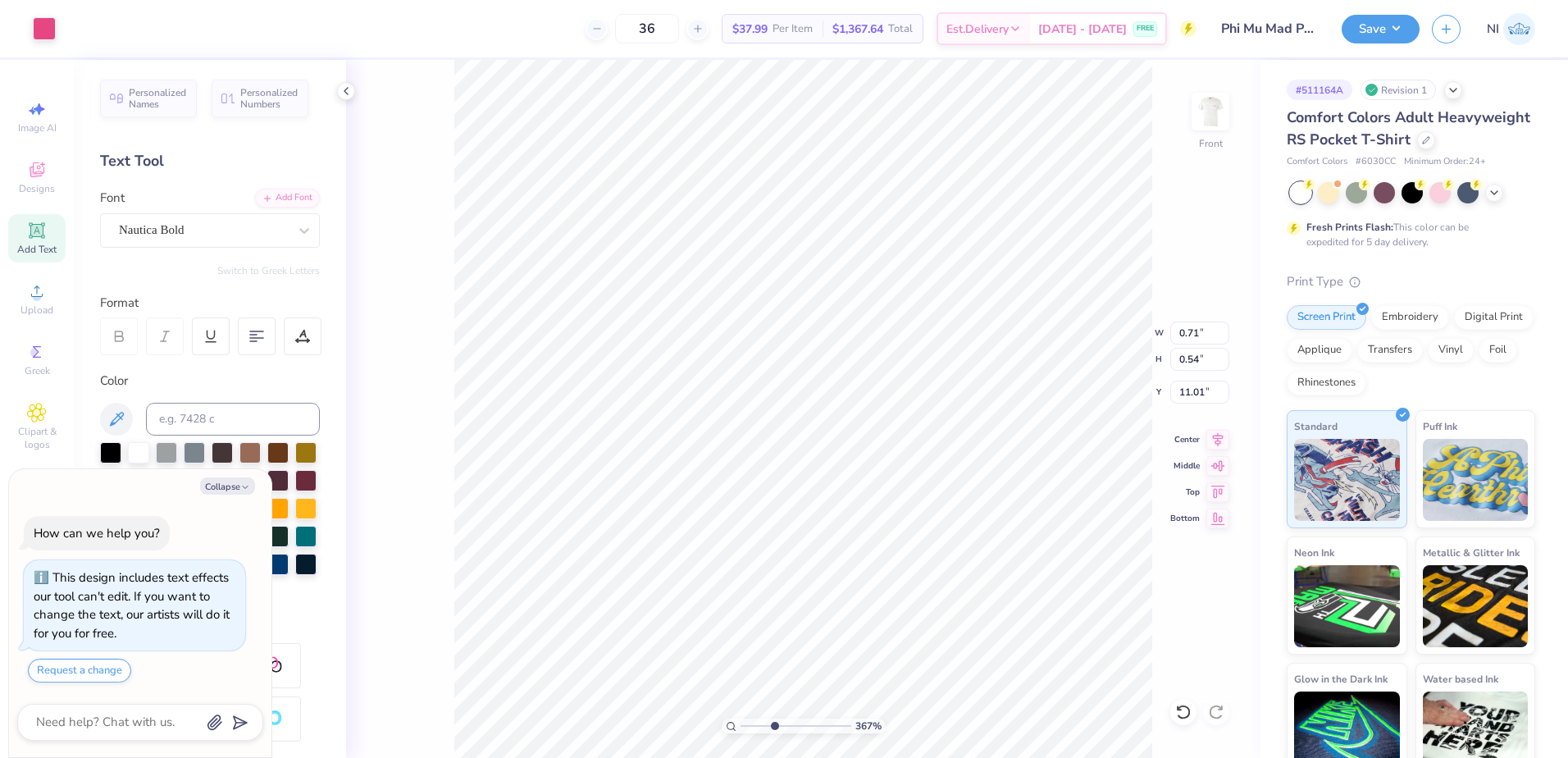
type input "3.6716840780171"
type textarea "x"
type input "3.6716840780171"
type textarea "x"
type input "3.6716840780171"
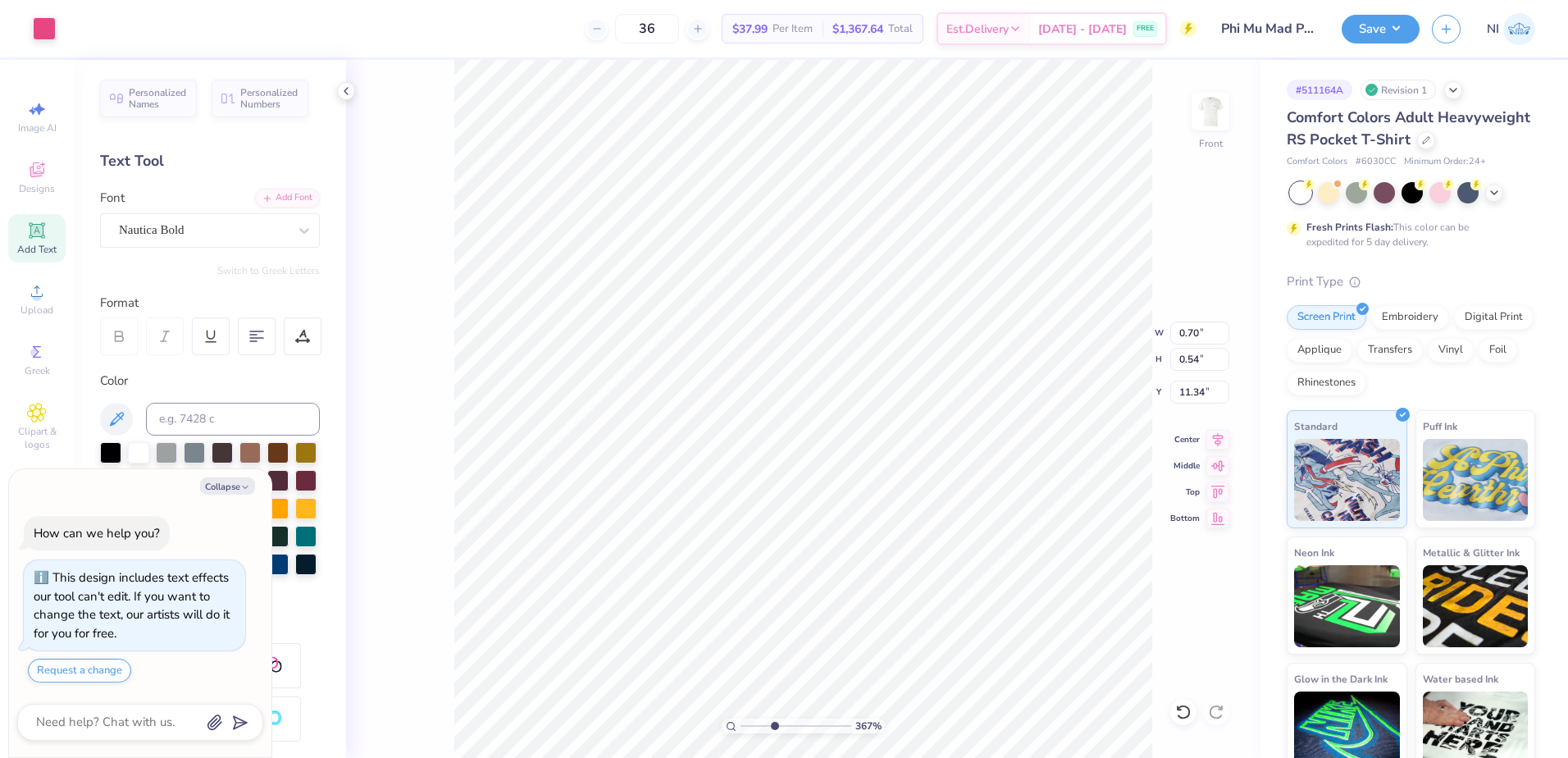
type textarea "x"
type input "3.6716840780171"
type textarea "x"
type input "3.6716840780171"
type textarea "x"
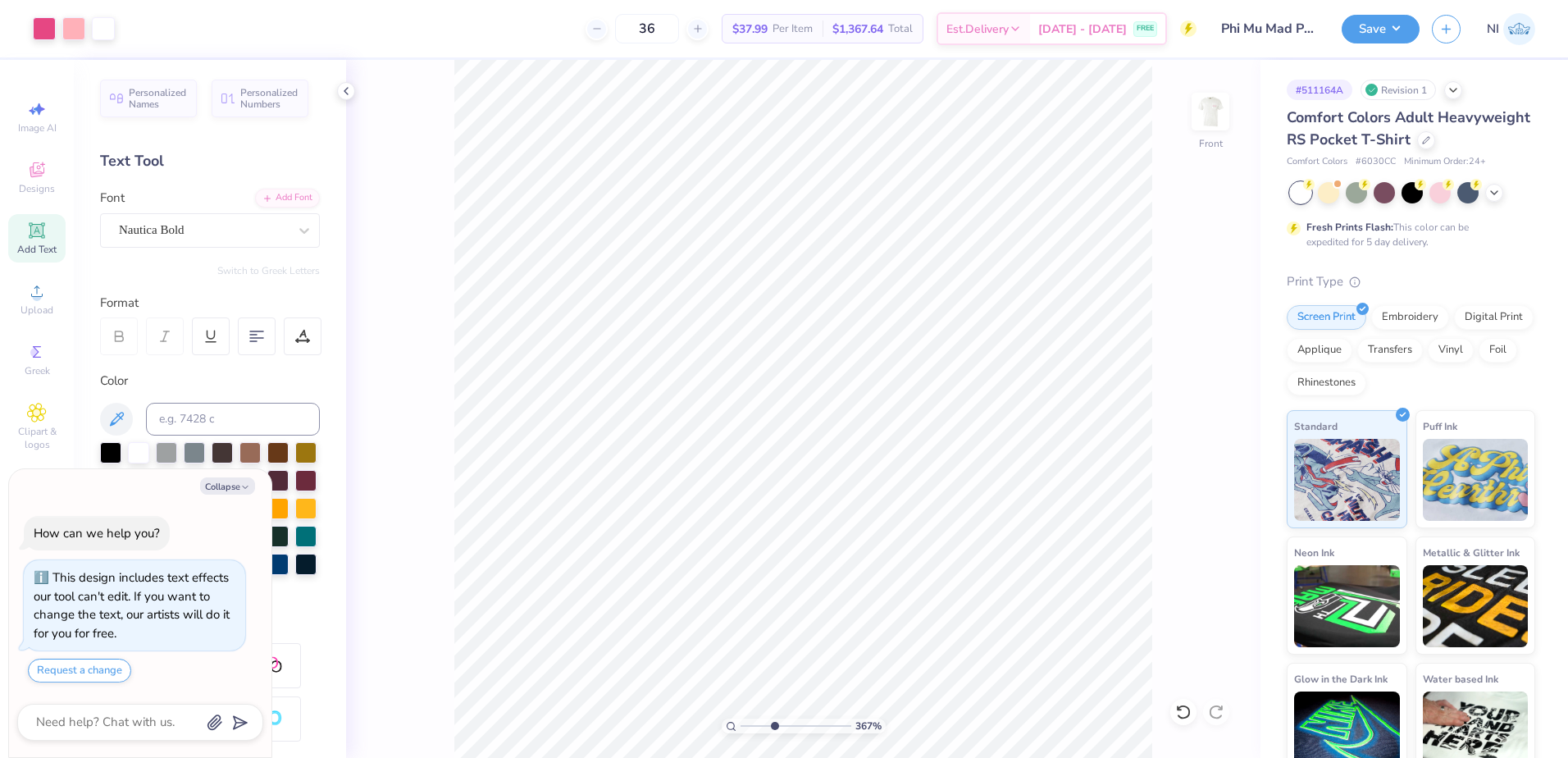
type input "3.6716840780171"
type textarea "x"
type input "3.6716840780171"
type textarea "x"
type input "3.6716840780171"
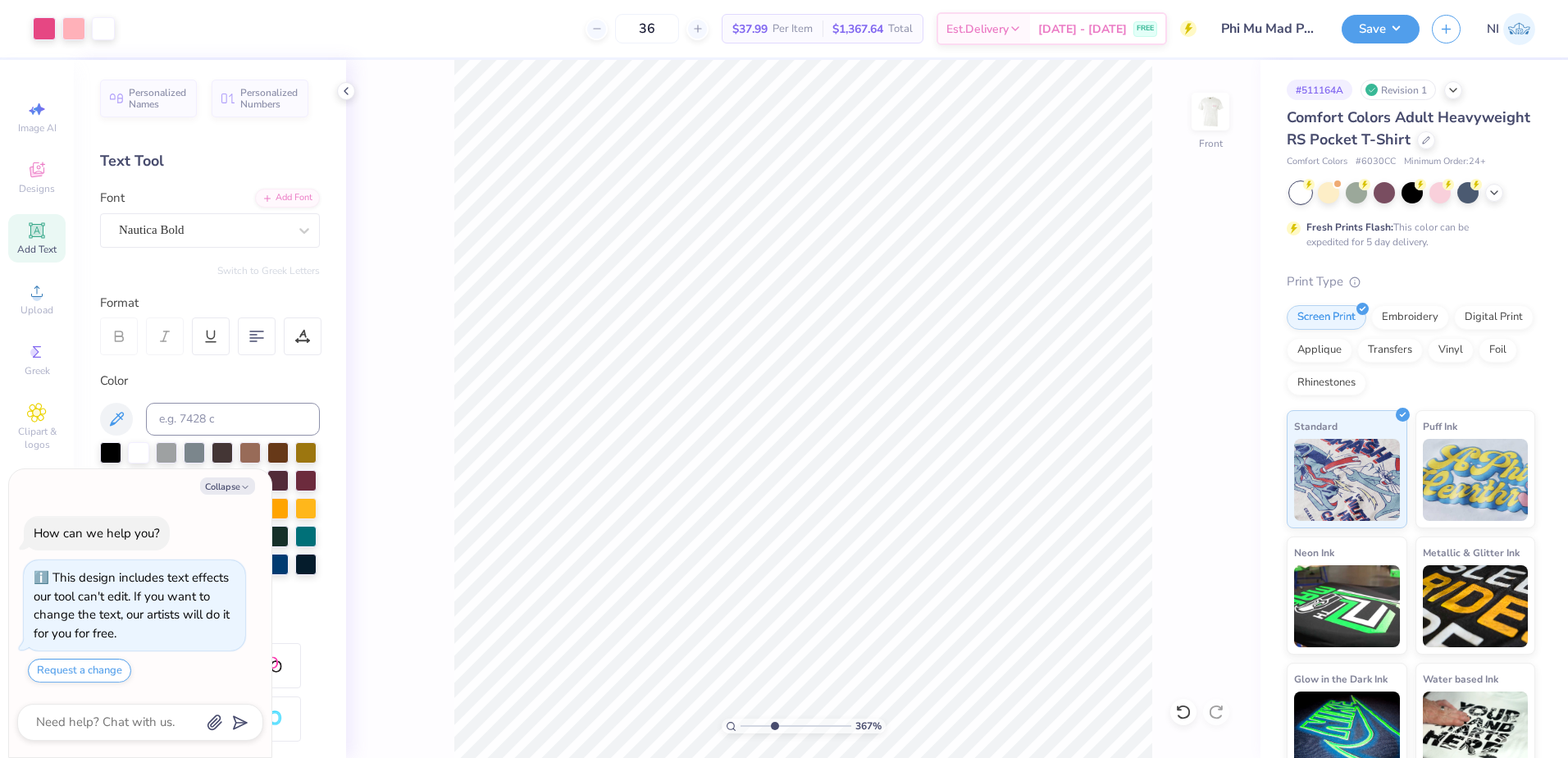
type textarea "x"
type input "3.6716840780171"
type textarea "x"
type input "2.46071092039641"
type textarea "x"
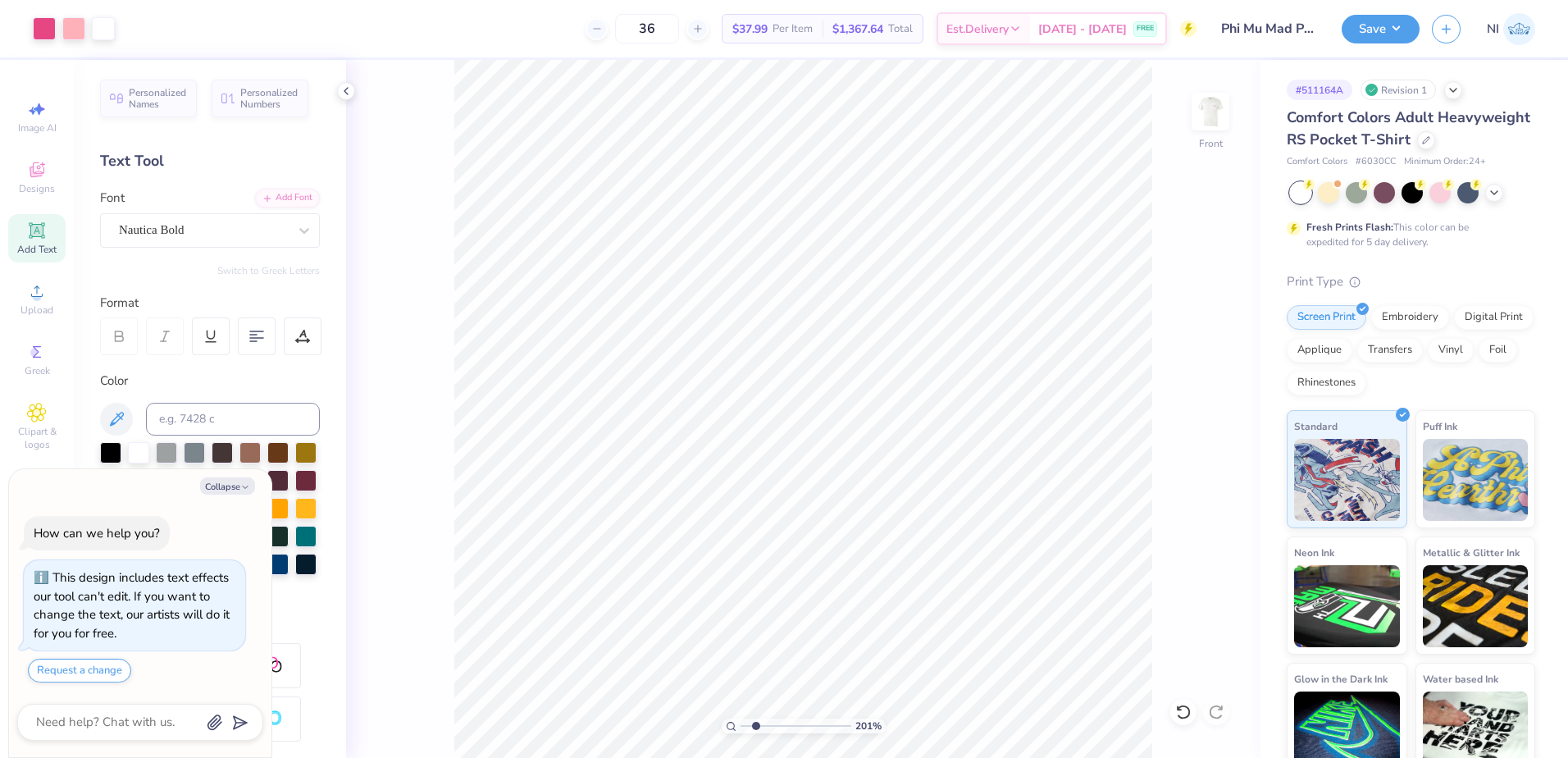
type input "1.82266588284093"
type textarea "x"
type input "1.82266588284093"
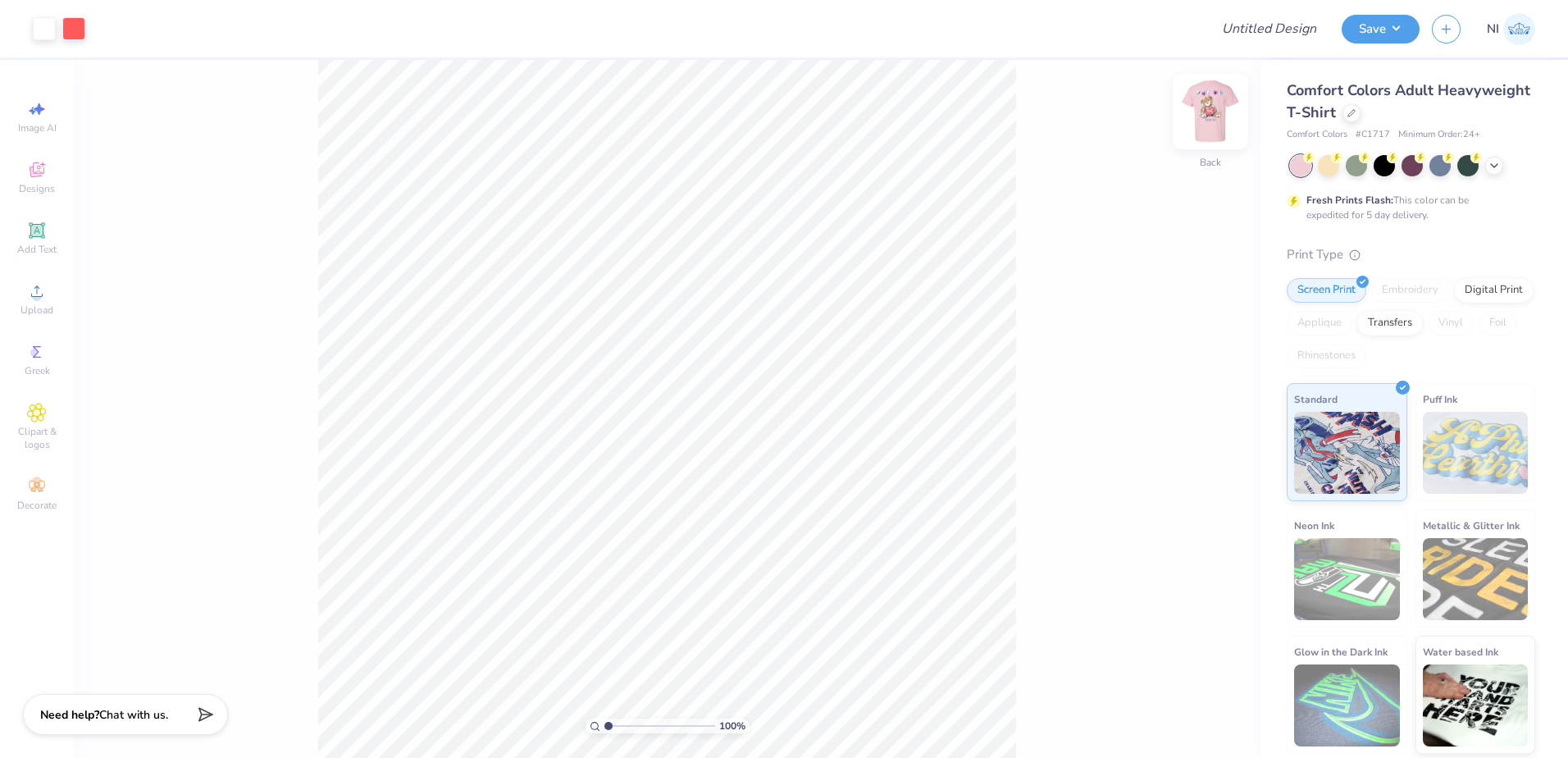
click at [1221, 102] on img at bounding box center [1211, 112] width 66 height 66
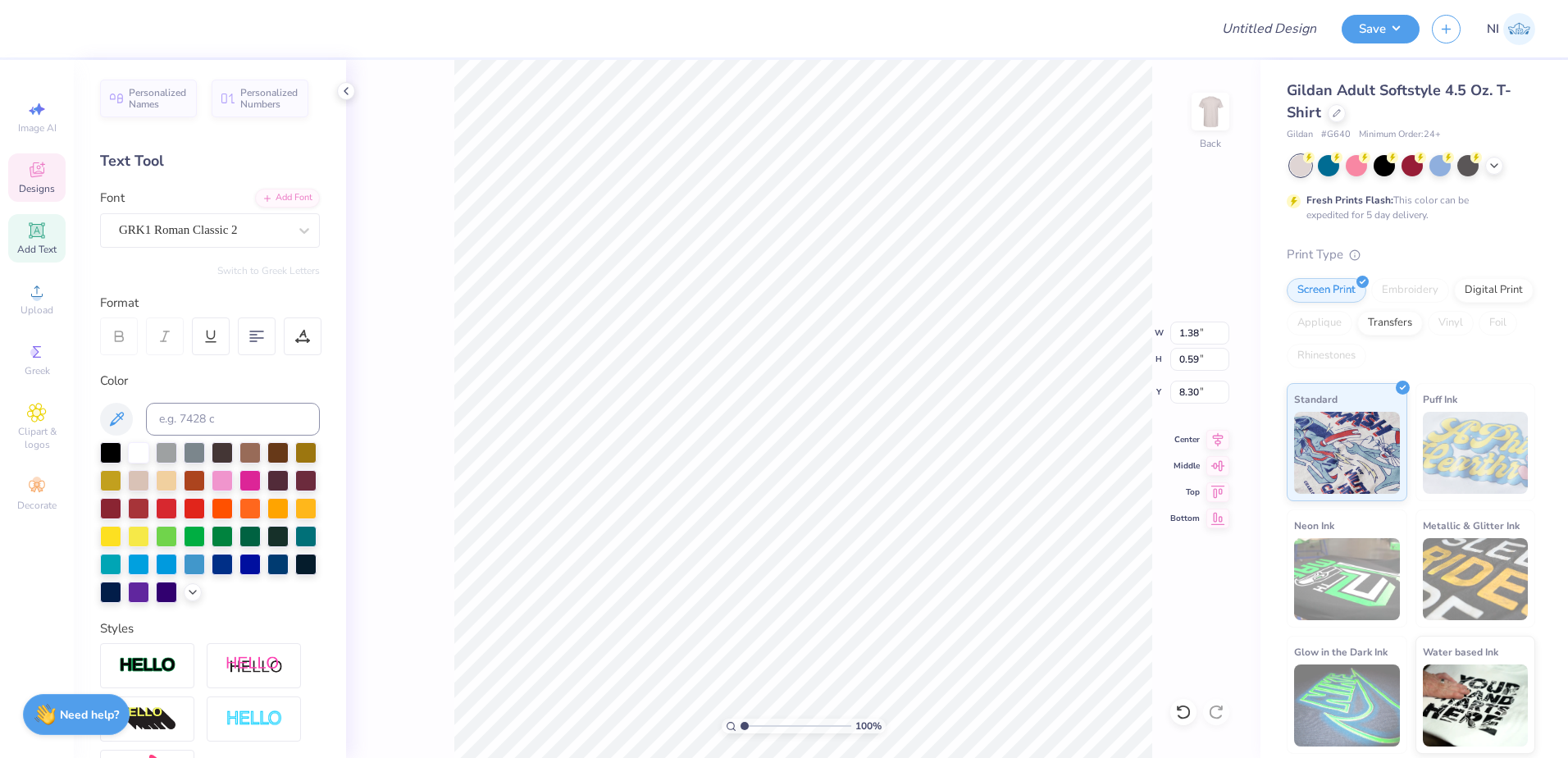
scroll to position [13, 2]
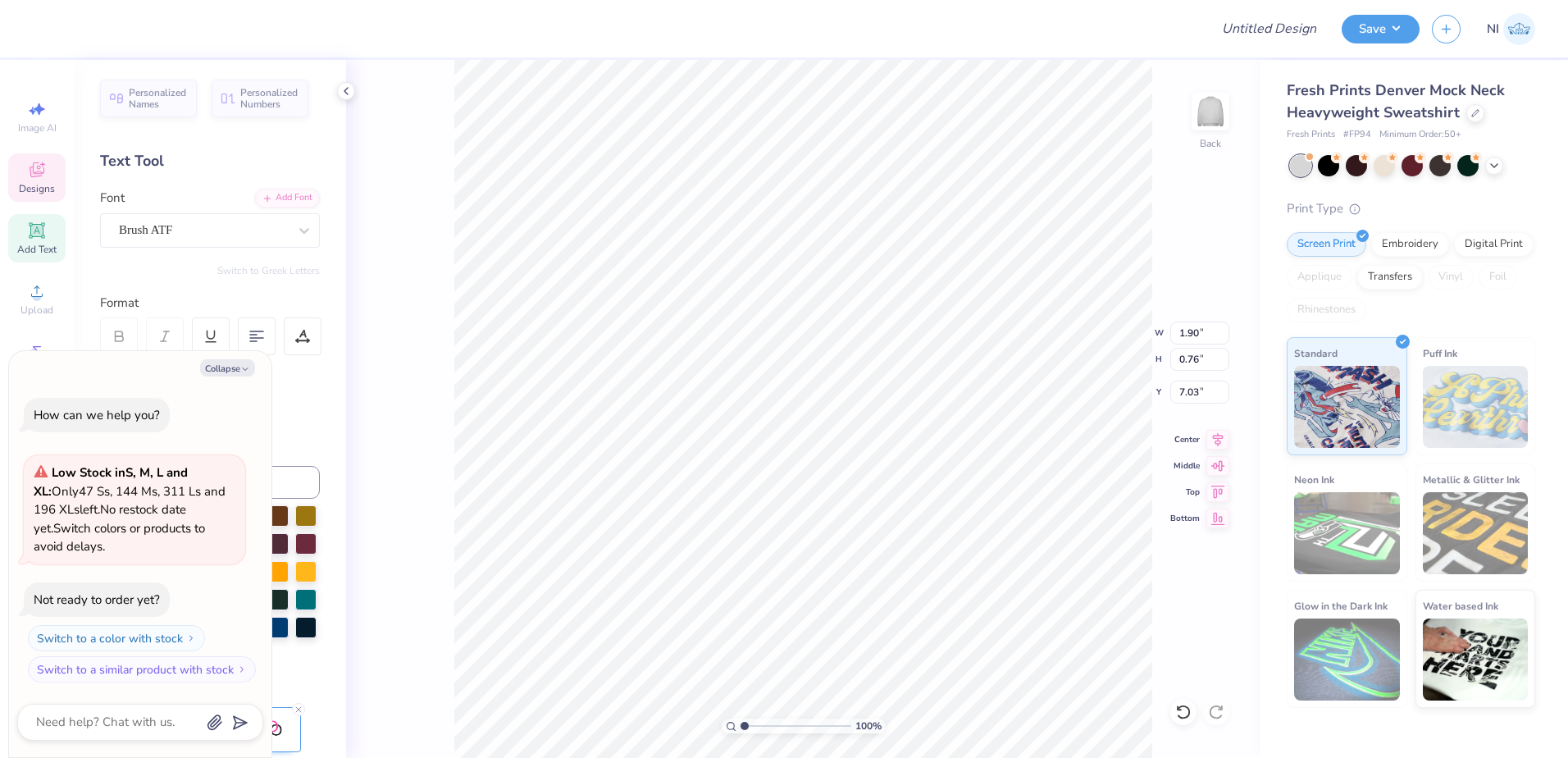
scroll to position [14, 2]
type textarea "x"
